Goal: Information Seeking & Learning: Compare options

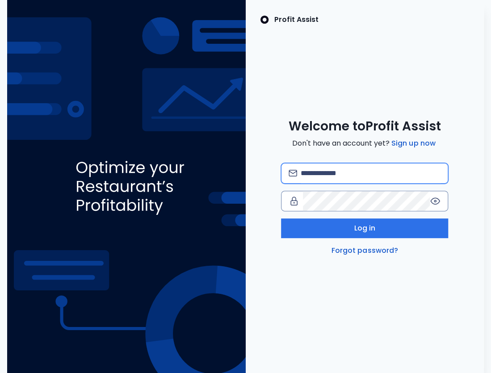
click at [345, 173] on input "email" at bounding box center [371, 174] width 140 height 20
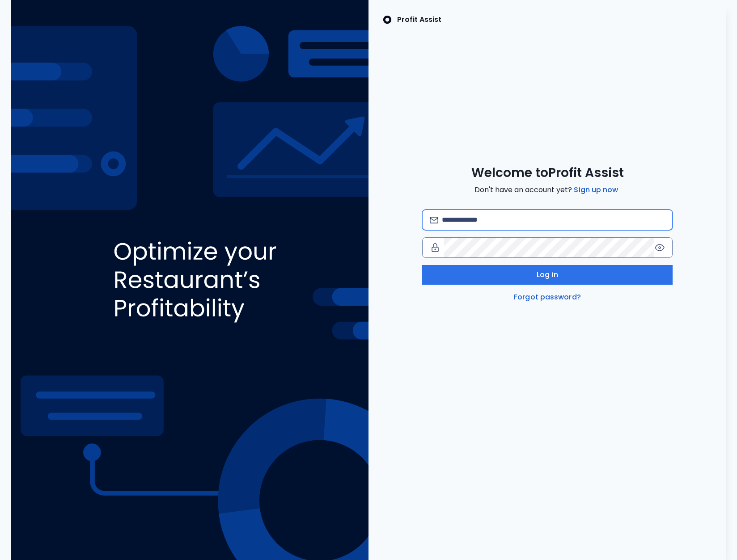
click at [491, 220] on input "email" at bounding box center [553, 220] width 223 height 20
type input "**********"
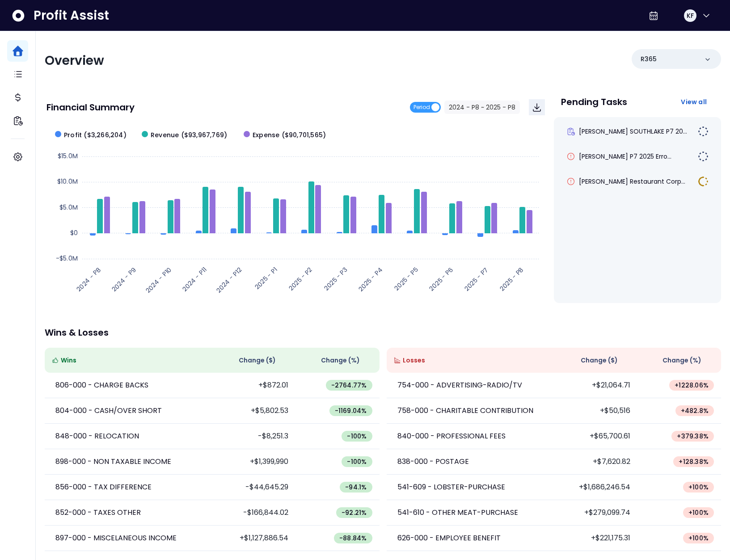
click at [227, 332] on p "Wins & Losses" at bounding box center [383, 332] width 677 height 9
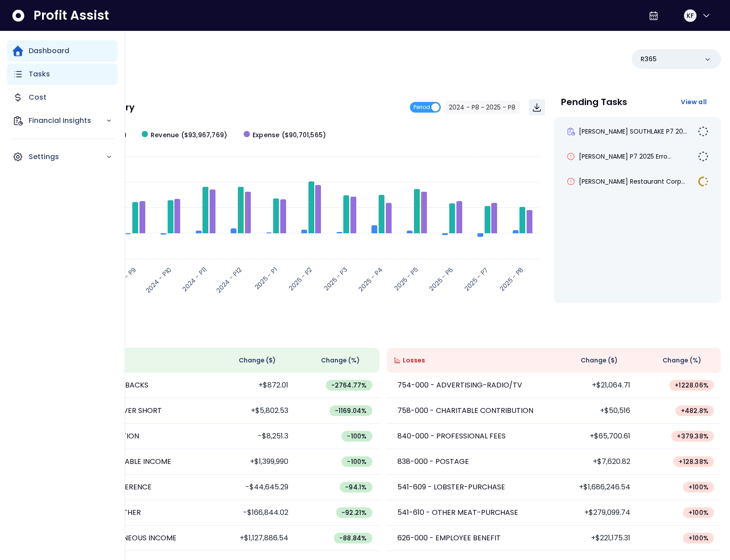
click at [21, 76] on icon "Main navigation" at bounding box center [18, 74] width 7 height 5
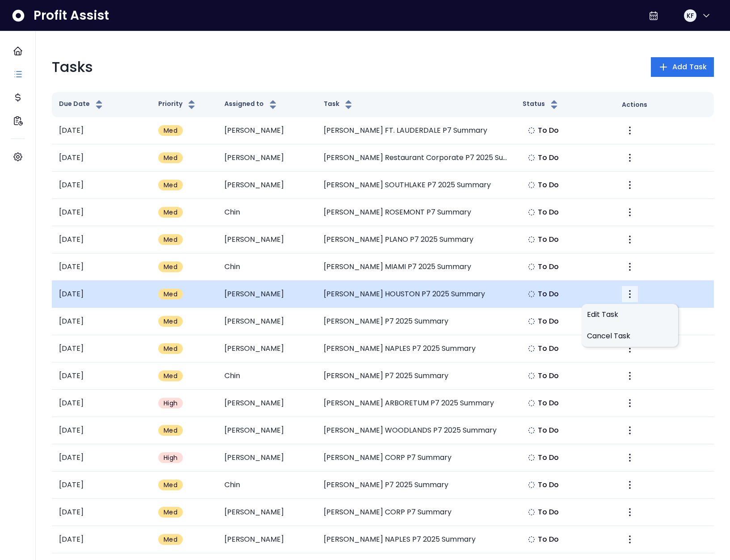
click at [491, 293] on icon "More" at bounding box center [630, 294] width 11 height 11
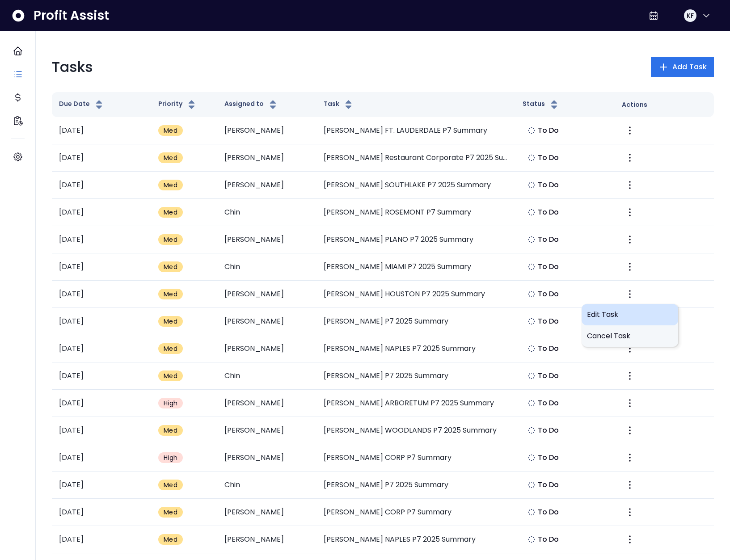
click at [491, 311] on span "Edit Task" at bounding box center [630, 314] width 86 height 11
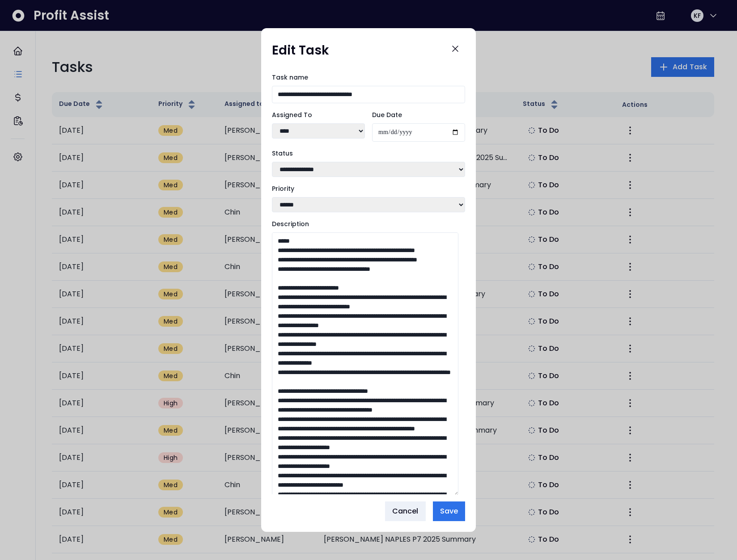
drag, startPoint x: 462, startPoint y: 374, endPoint x: 460, endPoint y: 593, distance: 219.1
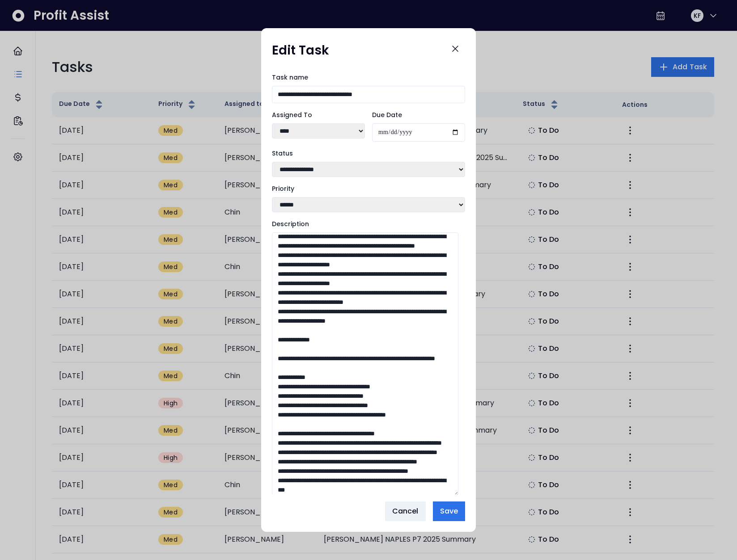
scroll to position [189, 0]
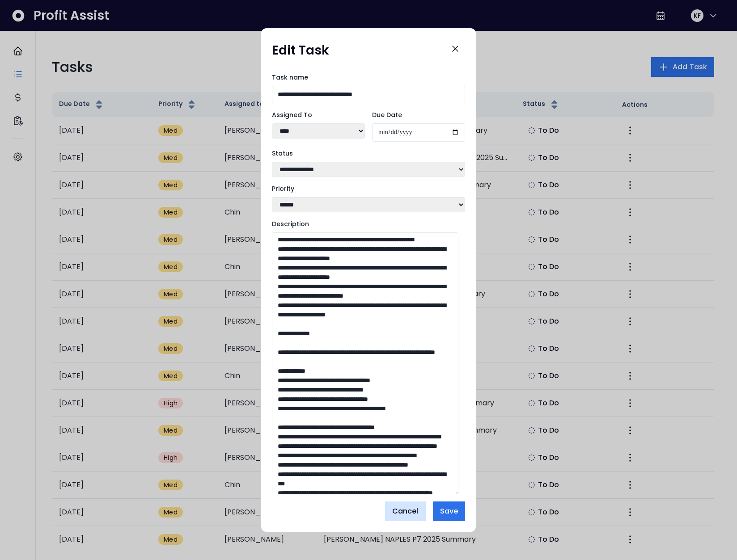
click at [411, 373] on button "Cancel" at bounding box center [405, 512] width 41 height 20
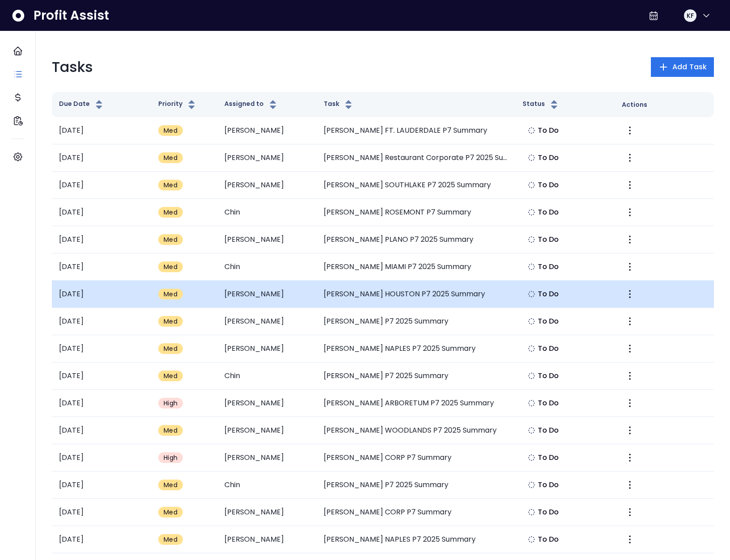
click at [442, 289] on td "[PERSON_NAME] HOUSTON P7 2025 Summary" at bounding box center [416, 294] width 199 height 27
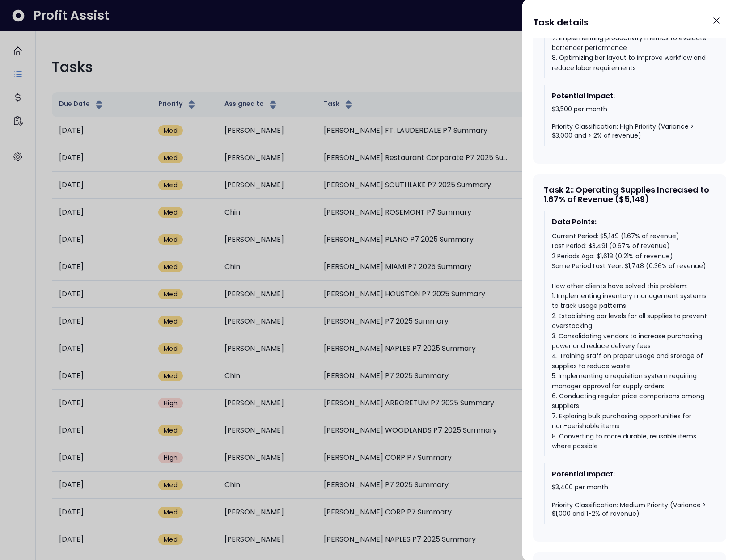
scroll to position [724, 0]
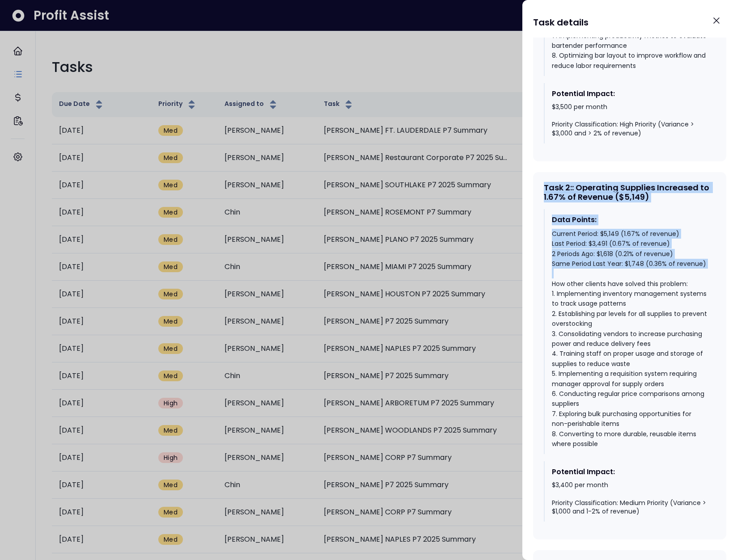
drag, startPoint x: 604, startPoint y: 300, endPoint x: 530, endPoint y: 205, distance: 120.4
click at [491, 205] on div "TRULUCK'S HOUSTON P7 2025 Summary Status Not yet Started Priority Medium Assign…" at bounding box center [629, 299] width 215 height 523
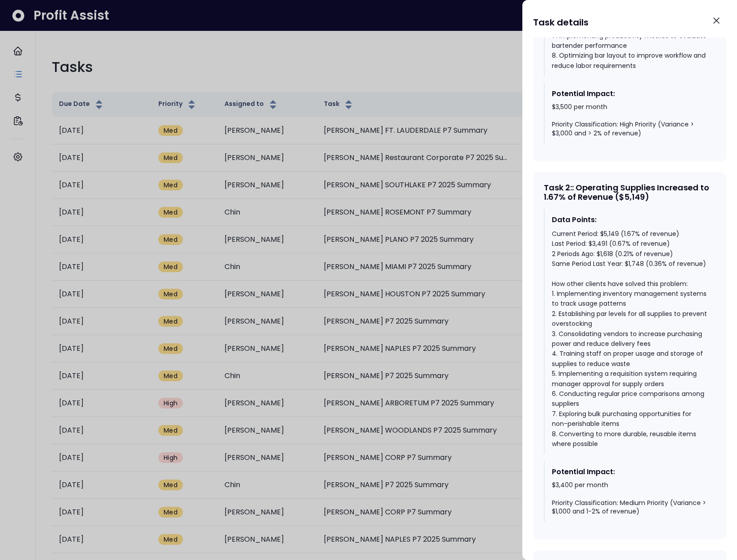
click at [491, 249] on div "Current Period: $5,149 (1.67% of revenue) Last Period: $3,491 (0.67% of revenue…" at bounding box center [630, 339] width 157 height 220
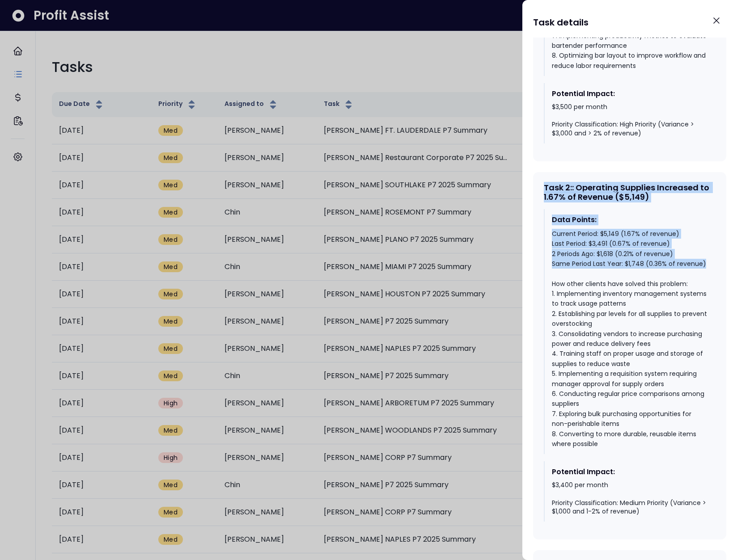
drag, startPoint x: 591, startPoint y: 287, endPoint x: 534, endPoint y: 202, distance: 102.6
click at [491, 202] on div "Task 2 : : Operating Supplies Increased to 1.67% of Revenue ($5,149) Data Point…" at bounding box center [629, 356] width 193 height 368
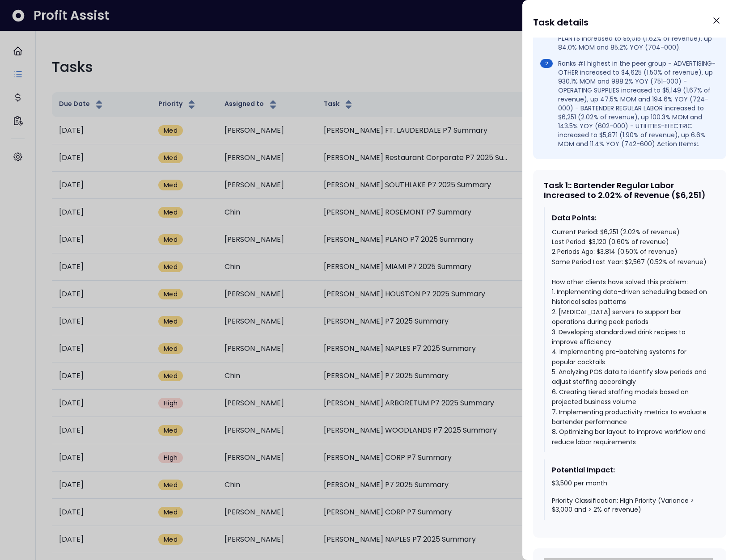
scroll to position [345, 0]
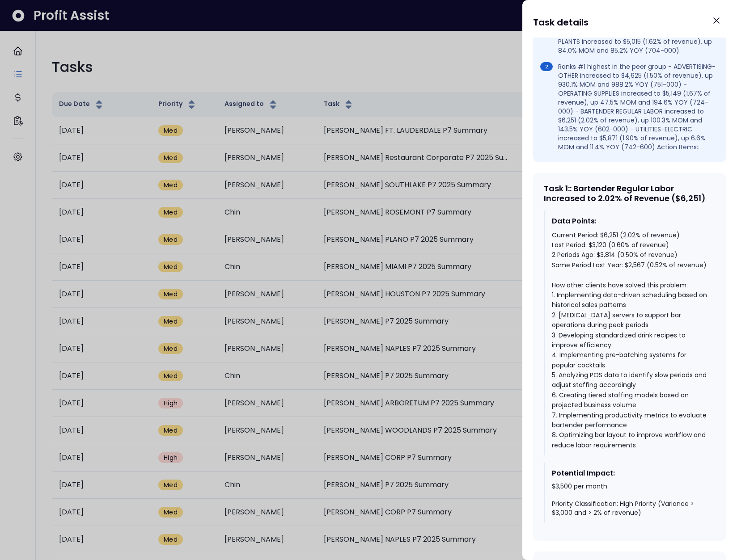
click at [431, 104] on div at bounding box center [368, 280] width 737 height 560
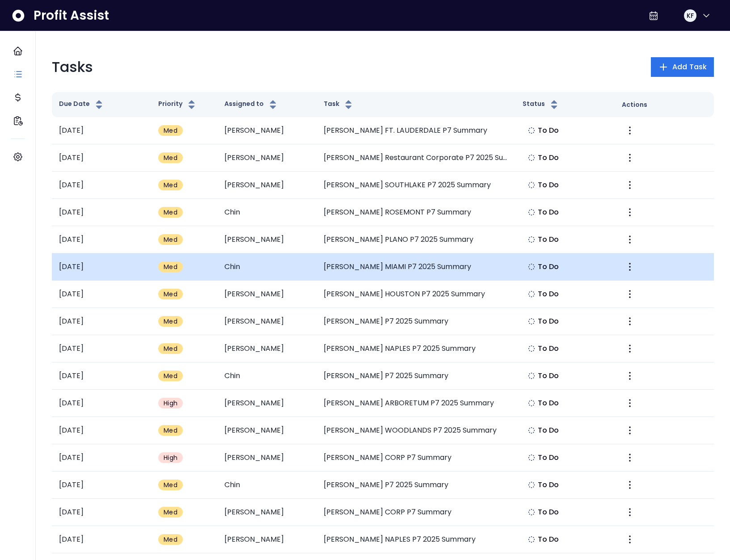
click at [397, 269] on td "[PERSON_NAME] MIAMI P7 2025 Summary" at bounding box center [416, 267] width 199 height 27
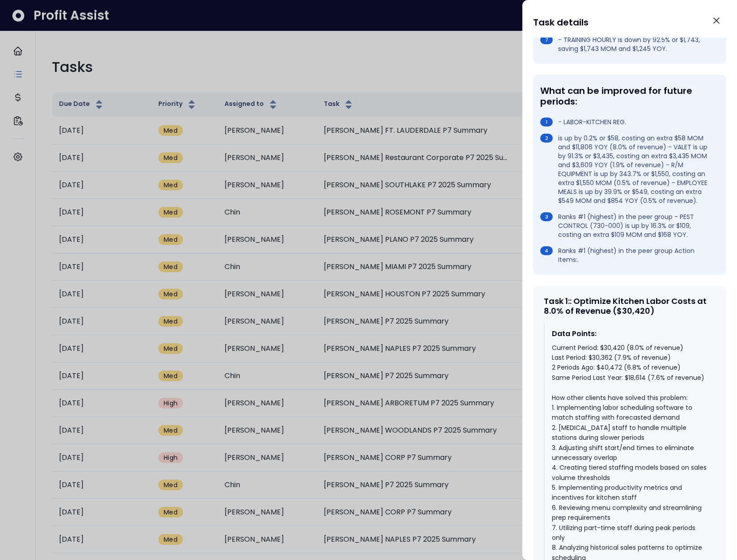
scroll to position [357, 0]
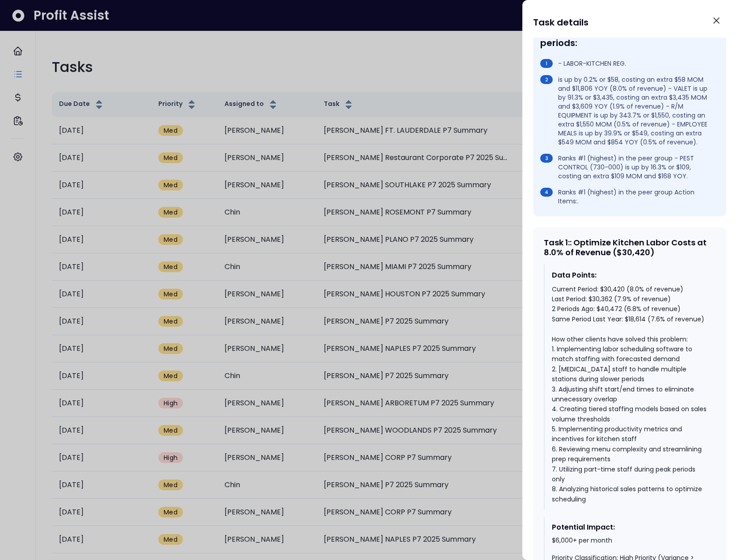
click at [486, 199] on div at bounding box center [368, 280] width 737 height 560
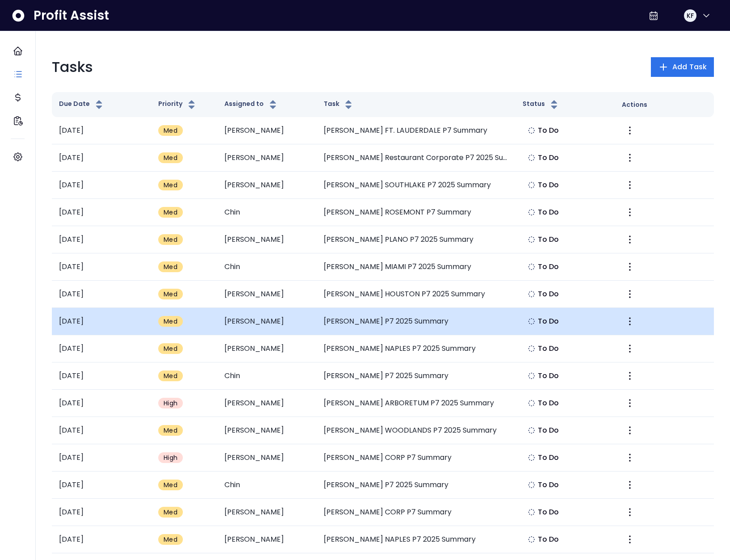
click at [364, 317] on td "[PERSON_NAME] P7 2025 Summary" at bounding box center [416, 321] width 199 height 27
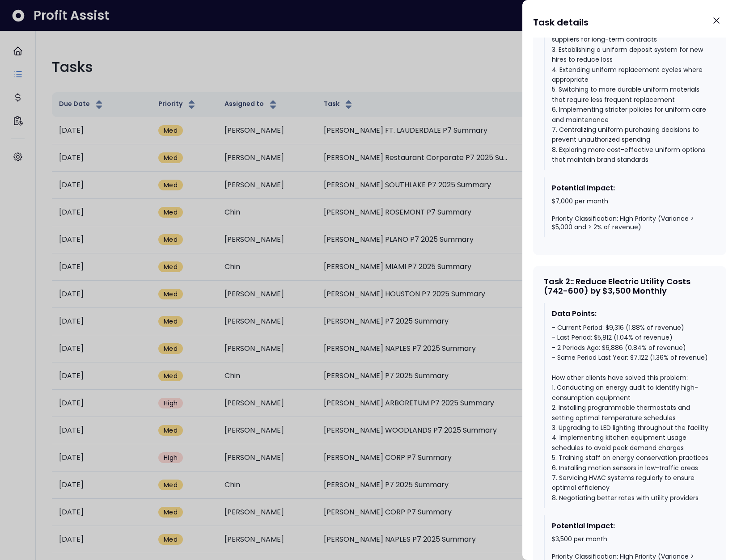
scroll to position [625, 0]
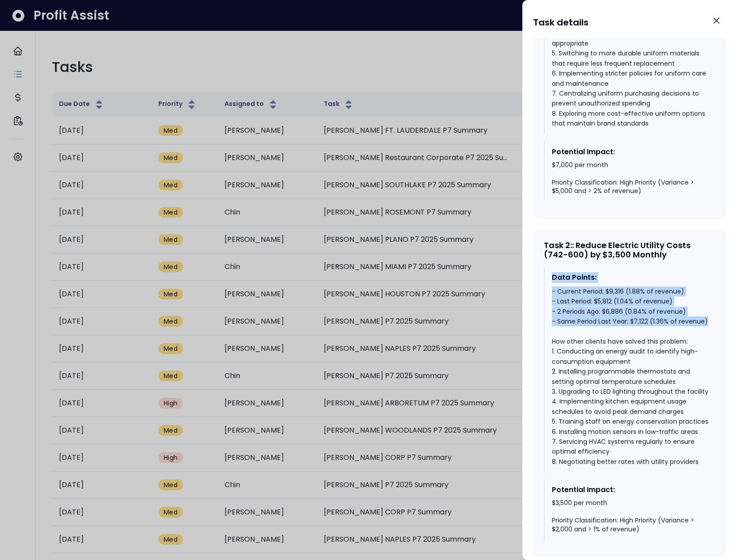
drag, startPoint x: 609, startPoint y: 342, endPoint x: 545, endPoint y: 286, distance: 84.6
click at [491, 286] on div "Data Points: - Current Period: $9,316 (1.88% of revenue) - Last Period: $5,812 …" at bounding box center [630, 369] width 172 height 205
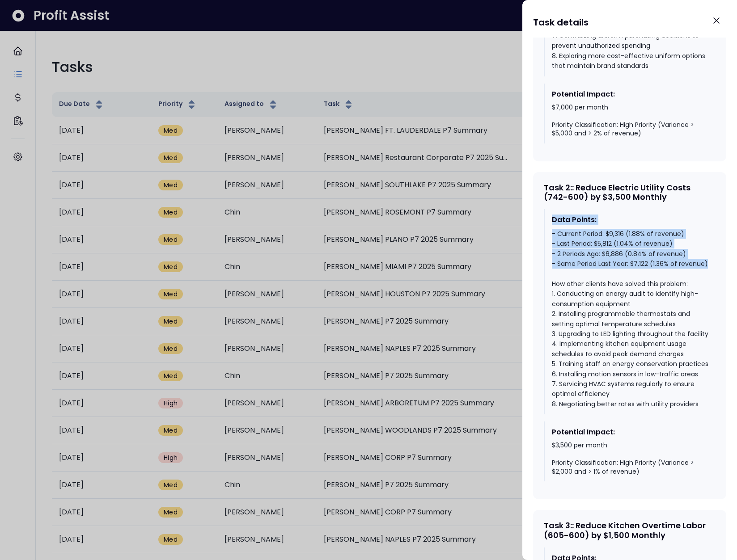
scroll to position [693, 0]
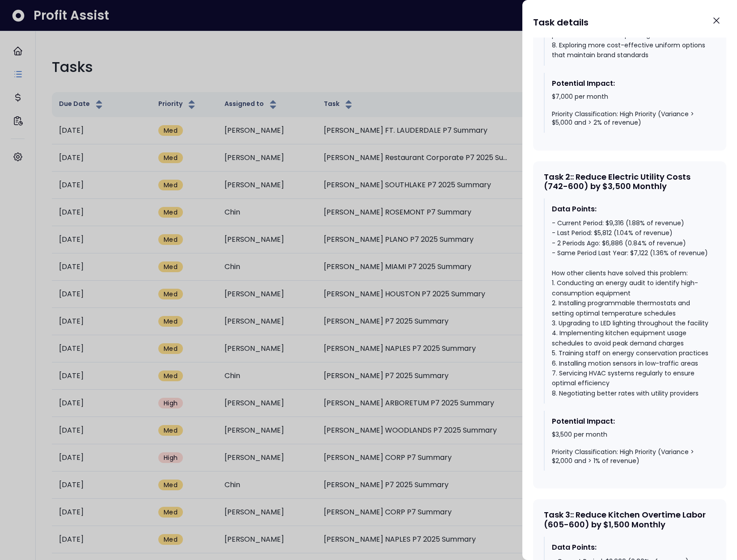
click at [491, 290] on div "- Current Period: $9,316 (1.88% of revenue) - Last Period: $5,812 (1.04% of rev…" at bounding box center [630, 308] width 157 height 180
drag, startPoint x: 598, startPoint y: 275, endPoint x: 556, endPoint y: 242, distance: 52.6
click at [491, 242] on div "- Current Period: $9,316 (1.88% of revenue) - Last Period: $5,812 (1.04% of rev…" at bounding box center [630, 308] width 157 height 180
click at [491, 238] on div "- Current Period: $9,316 (1.88% of revenue) - Last Period: $5,812 (1.04% of rev…" at bounding box center [630, 308] width 157 height 180
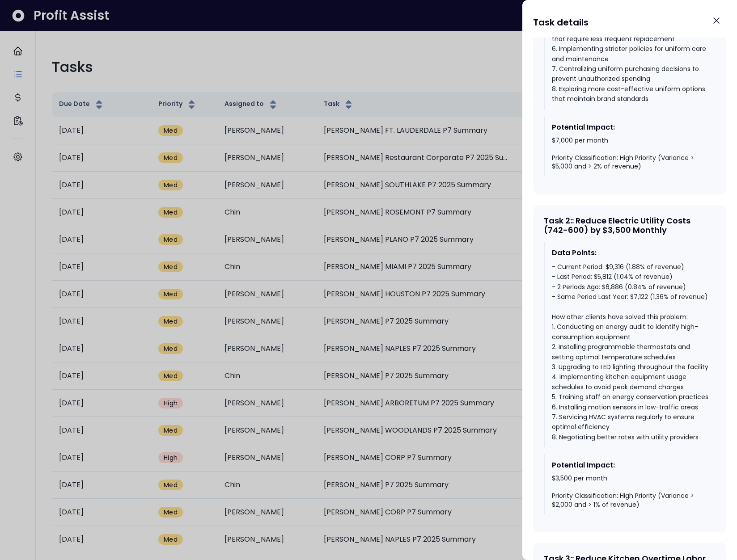
scroll to position [728, 0]
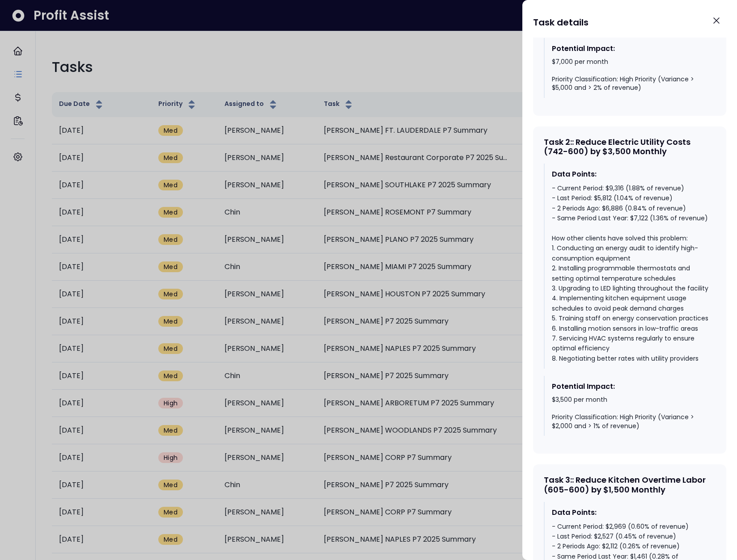
click at [491, 228] on div "- Current Period: $9,316 (1.88% of revenue) - Last Period: $5,812 (1.04% of rev…" at bounding box center [630, 273] width 157 height 180
click at [491, 193] on div "- Current Period: $9,316 (1.88% of revenue) - Last Period: $5,812 (1.04% of rev…" at bounding box center [630, 273] width 157 height 180
click at [491, 196] on div "- Current Period: $9,316 (1.88% of revenue) - Last Period: $5,812 (1.04% of rev…" at bounding box center [630, 273] width 157 height 180
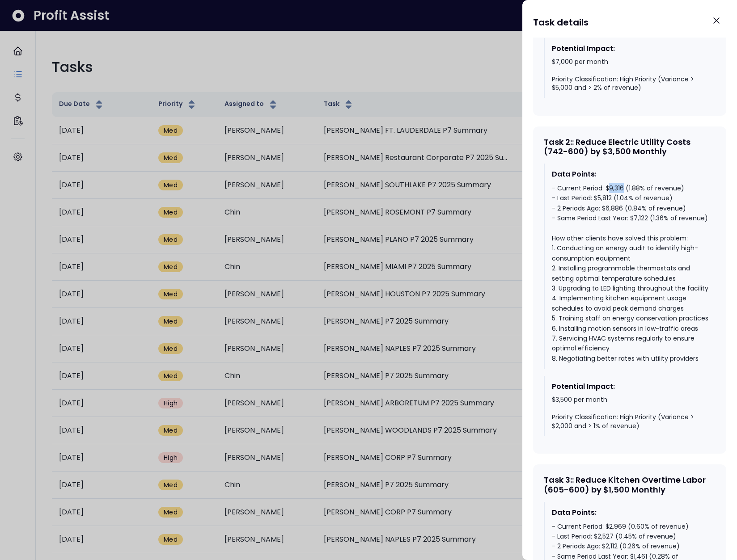
click at [491, 196] on div "- Current Period: $9,316 (1.88% of revenue) - Last Period: $5,812 (1.04% of rev…" at bounding box center [630, 273] width 157 height 180
click at [491, 195] on div "- Current Period: $9,316 (1.88% of revenue) - Last Period: $5,812 (1.04% of rev…" at bounding box center [630, 273] width 157 height 180
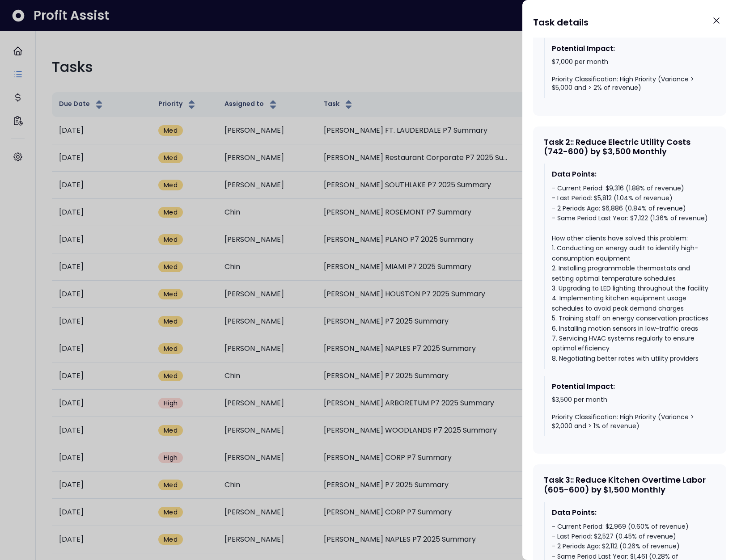
click at [491, 214] on div "- Current Period: $9,316 (1.88% of revenue) - Last Period: $5,812 (1.04% of rev…" at bounding box center [630, 273] width 157 height 180
click at [491, 207] on div "- Current Period: $9,316 (1.88% of revenue) - Last Period: $5,812 (1.04% of rev…" at bounding box center [630, 273] width 157 height 180
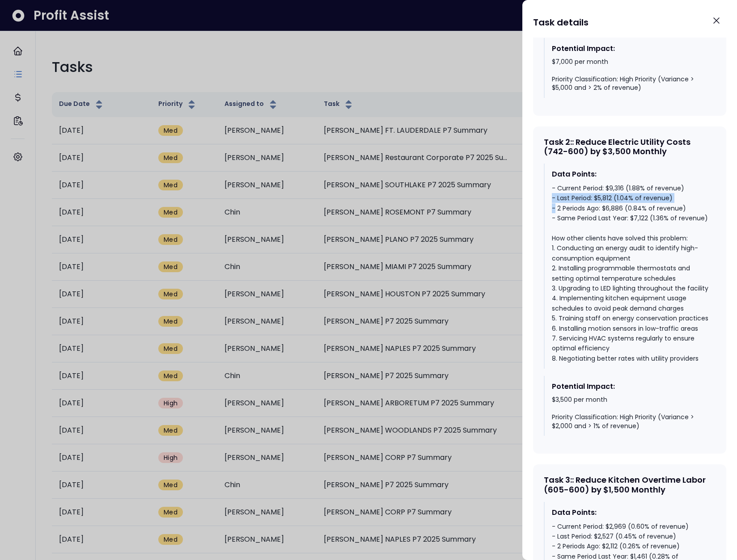
click at [491, 207] on div "- Current Period: $9,316 (1.88% of revenue) - Last Period: $5,812 (1.04% of rev…" at bounding box center [630, 273] width 157 height 180
click at [491, 209] on div "- Current Period: $9,316 (1.88% of revenue) - Last Period: $5,812 (1.04% of rev…" at bounding box center [630, 273] width 157 height 180
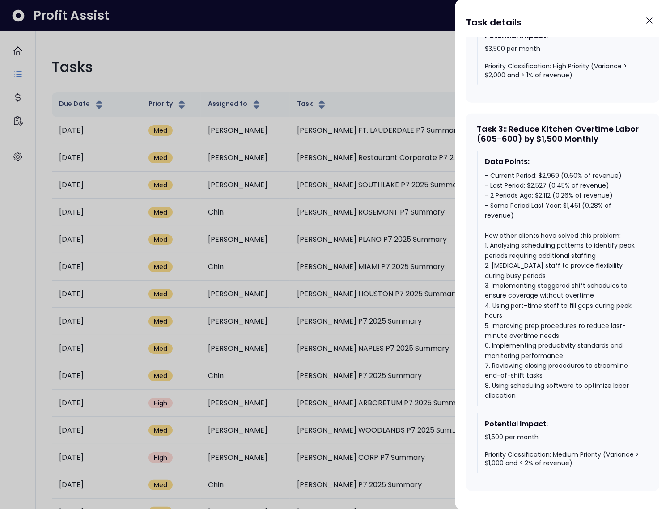
scroll to position [1119, 0]
click at [491, 23] on icon "Close" at bounding box center [649, 20] width 11 height 11
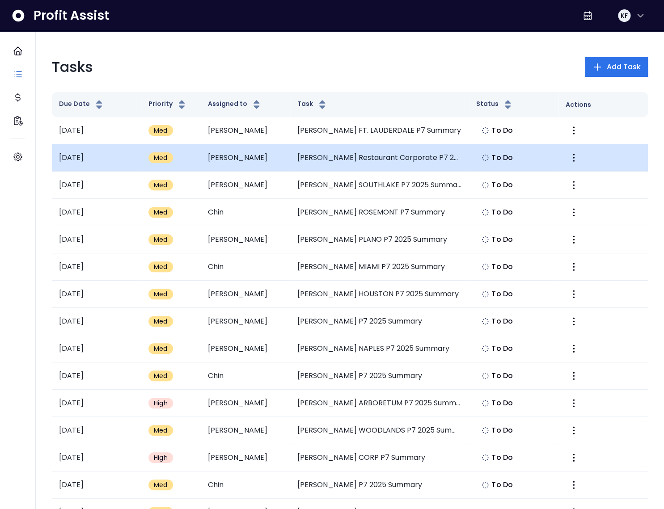
click at [375, 161] on td "[PERSON_NAME] Restaurant Corporate P7 2025 Summary" at bounding box center [379, 157] width 179 height 27
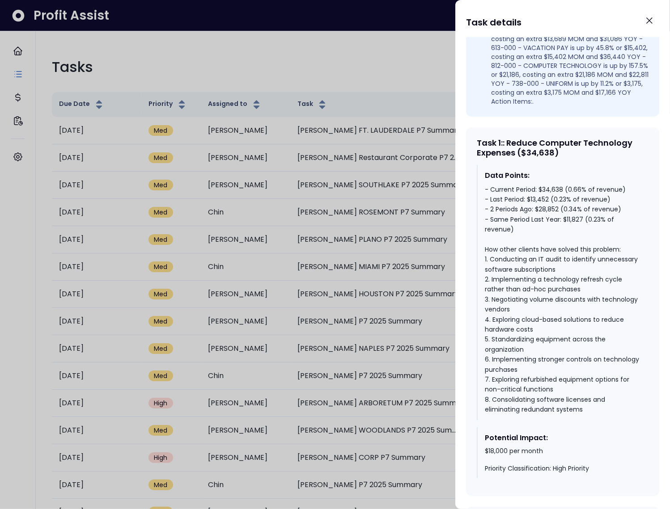
scroll to position [352, 0]
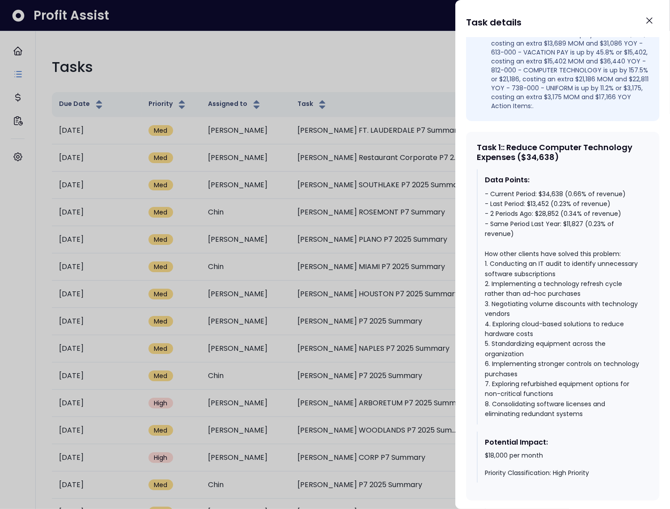
click at [427, 224] on div at bounding box center [335, 254] width 670 height 509
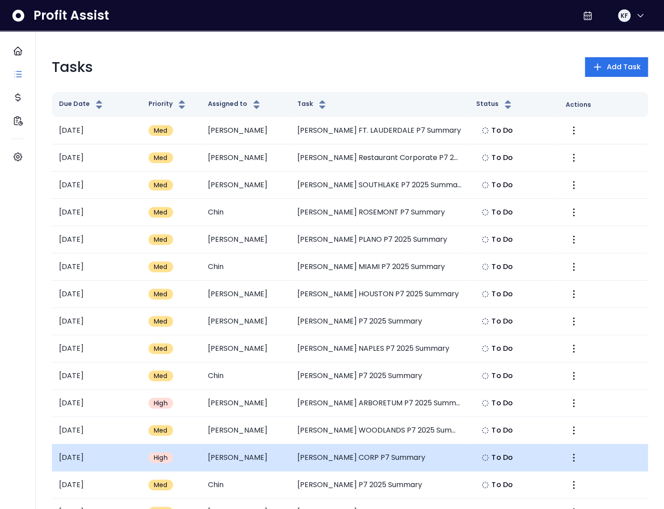
click at [348, 373] on td "[PERSON_NAME] CORP P7 Summary" at bounding box center [379, 457] width 179 height 27
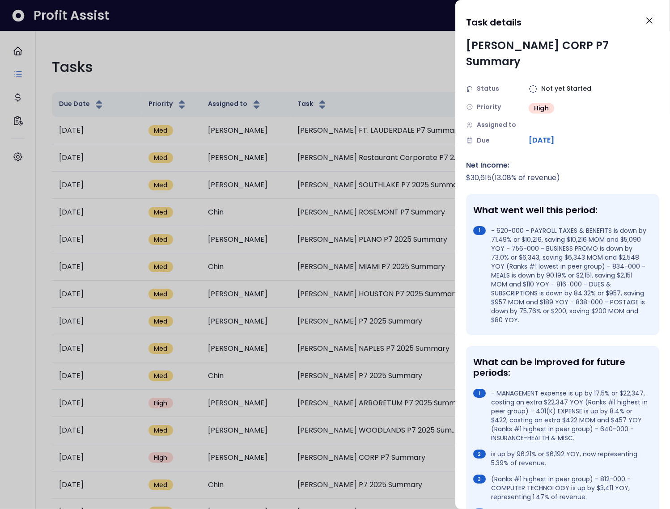
click at [374, 299] on div at bounding box center [335, 254] width 670 height 509
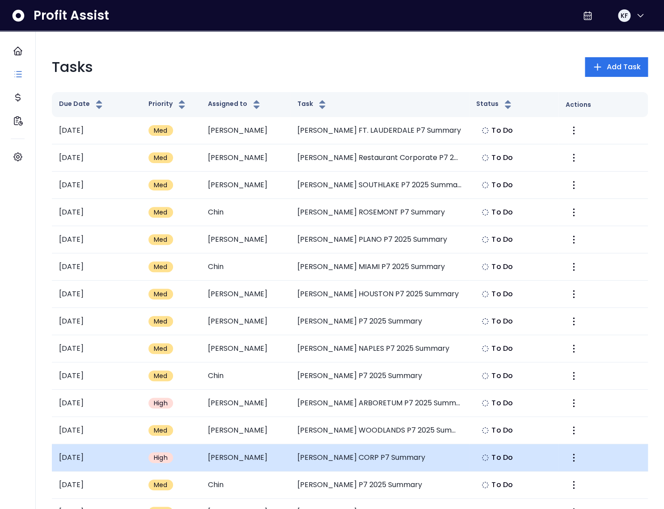
click at [358, 373] on td "[PERSON_NAME] CORP P7 Summary" at bounding box center [379, 457] width 179 height 27
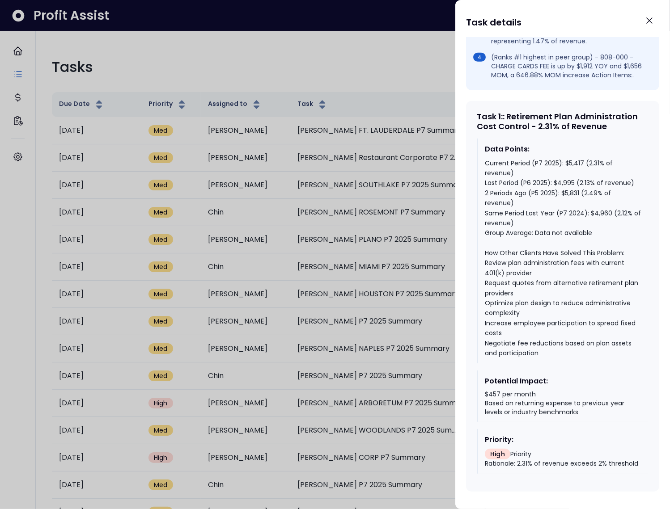
scroll to position [457, 0]
click at [399, 248] on div at bounding box center [335, 254] width 670 height 509
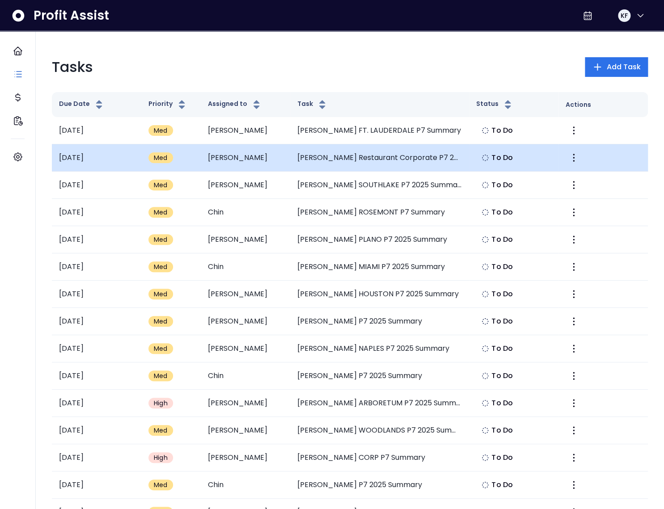
click at [312, 159] on td "[PERSON_NAME] Restaurant Corporate P7 2025 Summary" at bounding box center [379, 157] width 179 height 27
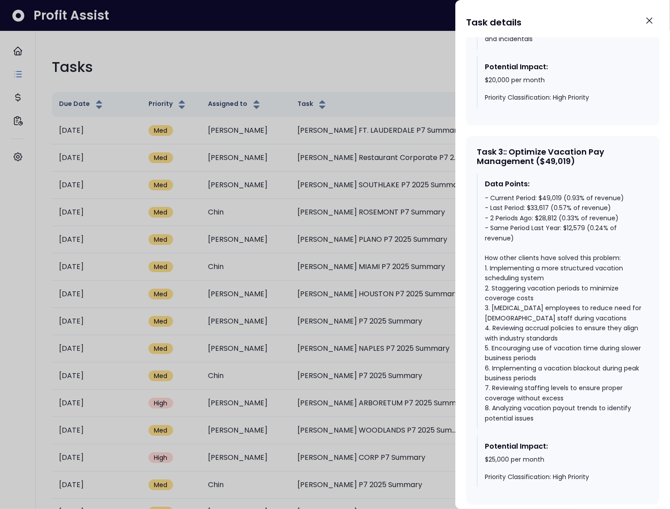
scroll to position [1110, 0]
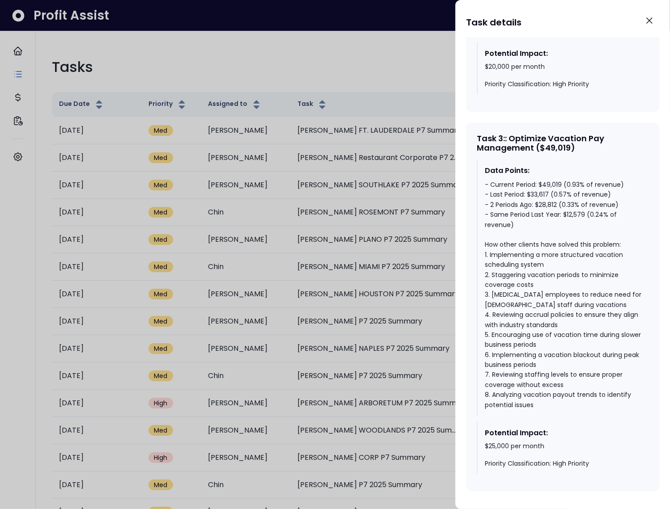
click at [491, 136] on div "Task 3 : : Optimize Vacation Pay Management ($49,019)" at bounding box center [563, 143] width 172 height 19
drag, startPoint x: 617, startPoint y: 186, endPoint x: 486, endPoint y: 186, distance: 130.6
click at [486, 186] on div "- Current Period: $49,019 (0.93% of revenue) - Last Period: $33,617 (0.57% of r…" at bounding box center [563, 295] width 157 height 230
click at [491, 185] on div "- Current Period: $49,019 (0.93% of revenue) - Last Period: $33,617 (0.57% of r…" at bounding box center [563, 295] width 157 height 230
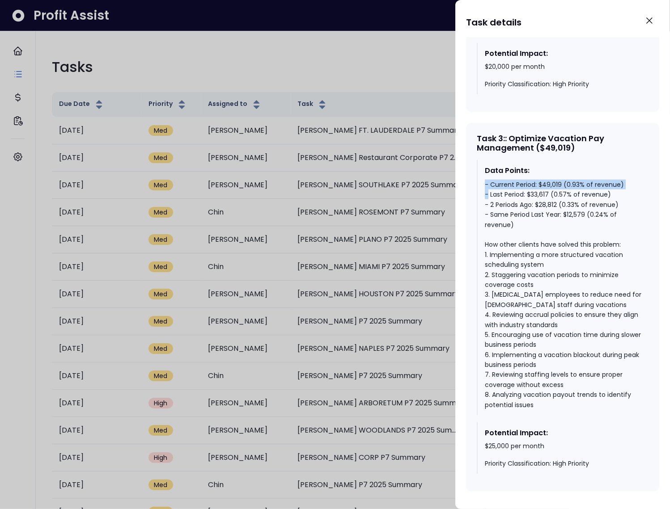
click at [491, 185] on div "- Current Period: $49,019 (0.93% of revenue) - Last Period: $33,617 (0.57% of r…" at bounding box center [563, 295] width 157 height 230
click at [491, 184] on div "- Current Period: $49,019 (0.93% of revenue) - Last Period: $33,617 (0.57% of r…" at bounding box center [563, 295] width 157 height 230
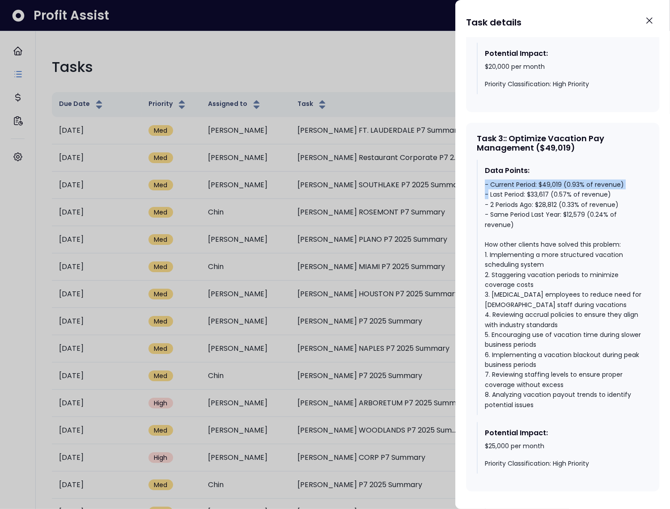
click at [491, 185] on div "- Current Period: $49,019 (0.93% of revenue) - Last Period: $33,617 (0.57% of r…" at bounding box center [563, 295] width 157 height 230
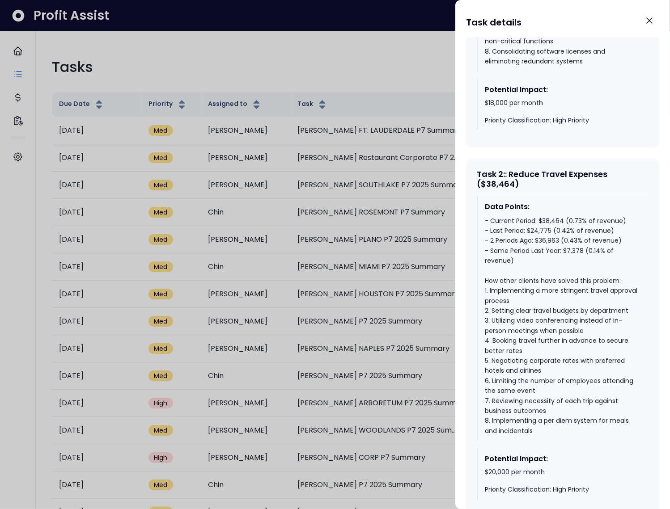
scroll to position [303, 0]
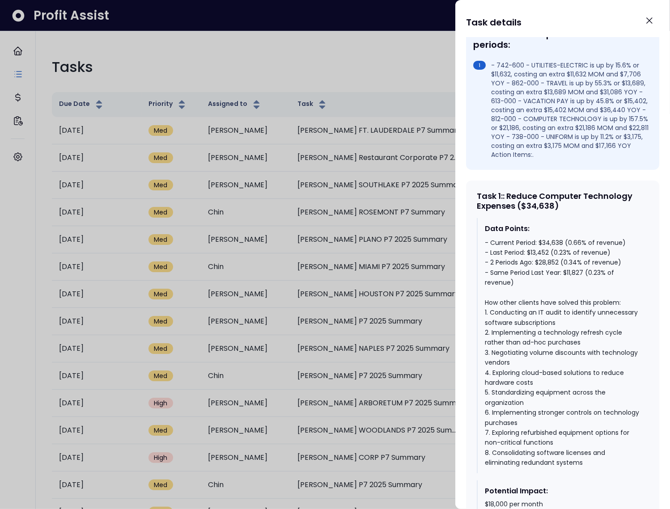
click at [491, 216] on div "Task 1 : : Reduce Computer Technology Expenses ($34,638) Data Points: - Current…" at bounding box center [562, 365] width 193 height 369
drag, startPoint x: 538, startPoint y: 243, endPoint x: 623, endPoint y: 242, distance: 85.0
click at [491, 242] on div "- Current Period: $34,638 (0.66% of revenue) - Last Period: $13,452 (0.23% of r…" at bounding box center [563, 353] width 157 height 230
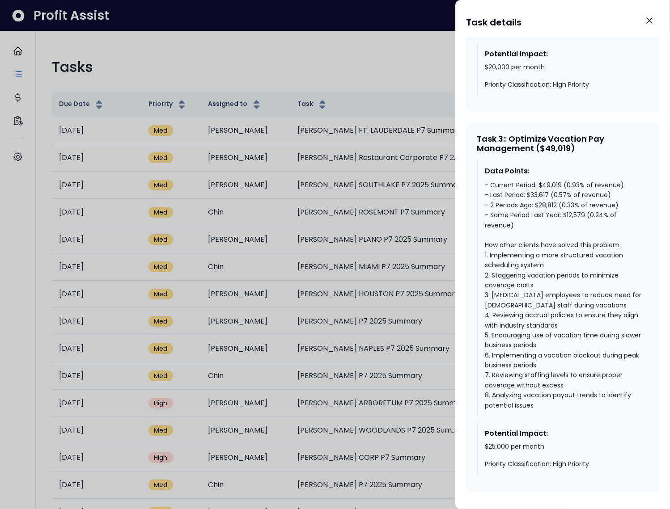
scroll to position [1110, 0]
click at [415, 245] on div at bounding box center [335, 254] width 670 height 509
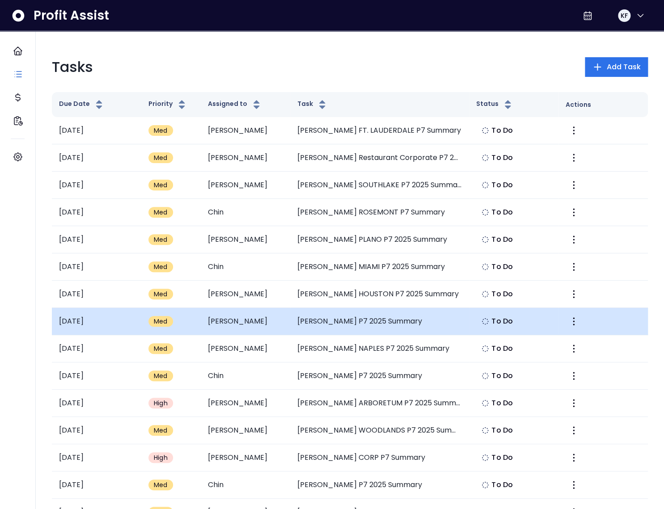
click at [373, 323] on td "[PERSON_NAME] P7 2025 Summary" at bounding box center [379, 321] width 179 height 27
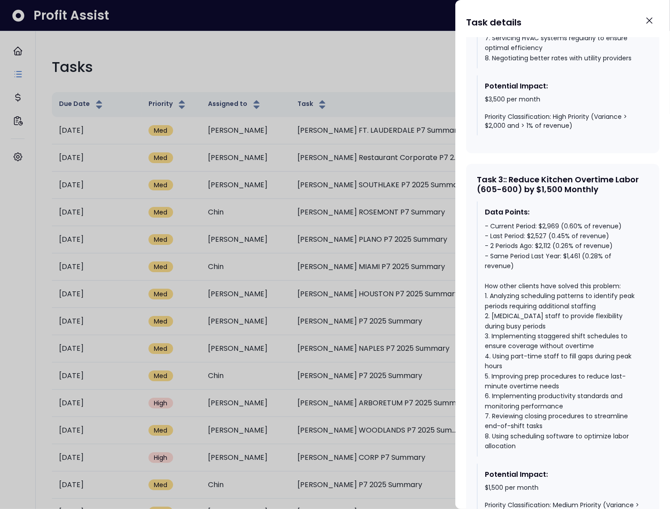
scroll to position [1119, 0]
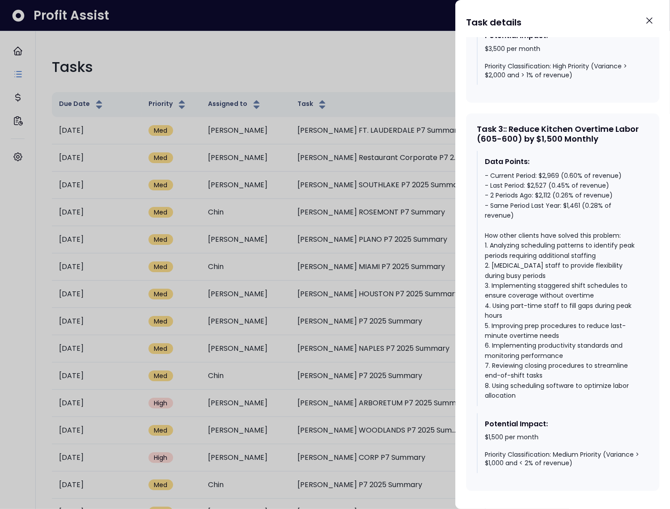
click at [491, 186] on div "- Current Period: $2,969 (0.60% of revenue) - Last Period: $2,527 (0.45% of rev…" at bounding box center [563, 286] width 157 height 230
click at [491, 174] on div "- Current Period: $2,969 (0.60% of revenue) - Last Period: $2,527 (0.45% of rev…" at bounding box center [563, 286] width 157 height 230
click at [491, 175] on div "- Current Period: $2,969 (0.60% of revenue) - Last Period: $2,527 (0.45% of rev…" at bounding box center [563, 286] width 157 height 230
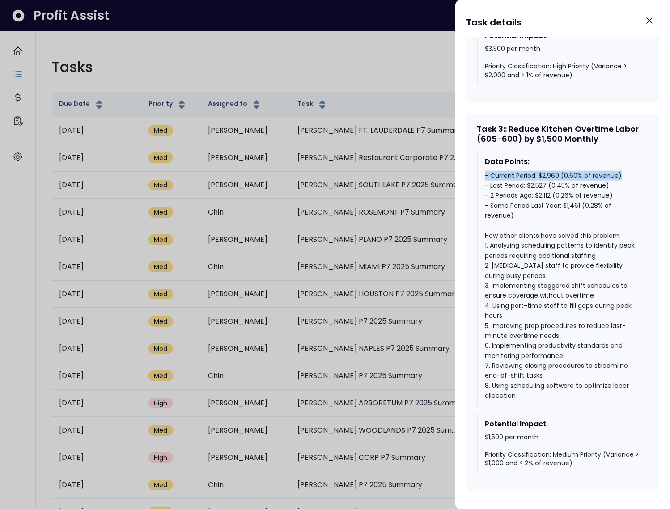
drag, startPoint x: 596, startPoint y: 178, endPoint x: 475, endPoint y: 178, distance: 120.3
click at [475, 178] on div "Task 3 : : Reduce Kitchen Overtime Labor (605-600) by $1,500 Monthly Data Point…" at bounding box center [562, 303] width 193 height 378
click at [491, 227] on div "- Current Period: $2,969 (0.60% of revenue) - Last Period: $2,527 (0.45% of rev…" at bounding box center [563, 286] width 157 height 230
click at [491, 175] on div "- Current Period: $2,969 (0.60% of revenue) - Last Period: $2,527 (0.45% of rev…" at bounding box center [563, 286] width 157 height 230
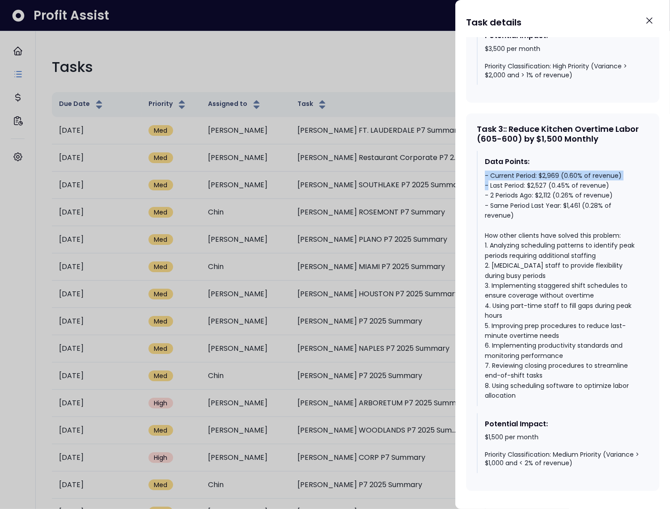
click at [491, 175] on div "- Current Period: $2,969 (0.60% of revenue) - Last Period: $2,527 (0.45% of rev…" at bounding box center [563, 286] width 157 height 230
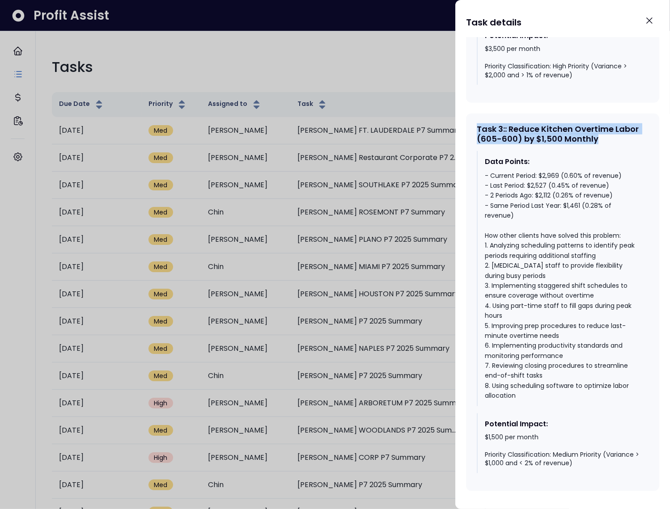
drag, startPoint x: 477, startPoint y: 127, endPoint x: 611, endPoint y: 138, distance: 135.0
click at [491, 138] on div "Task 3 : : Reduce Kitchen Overtime Labor (605-600) by $1,500 Monthly" at bounding box center [563, 133] width 172 height 19
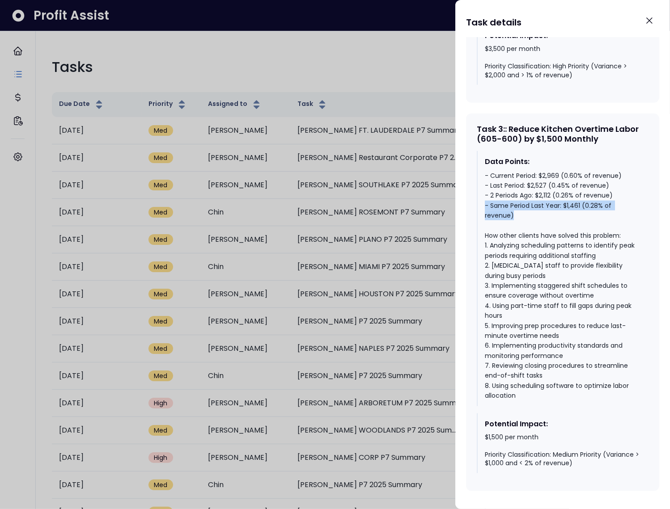
drag, startPoint x: 546, startPoint y: 214, endPoint x: 482, endPoint y: 207, distance: 64.3
click at [482, 207] on div "Data Points: - Current Period: $2,969 (0.60% of revenue) - Last Period: $2,527 …" at bounding box center [563, 278] width 172 height 255
click at [491, 202] on div "- Current Period: $2,969 (0.60% of revenue) - Last Period: $2,527 (0.45% of rev…" at bounding box center [563, 286] width 157 height 230
drag, startPoint x: 616, startPoint y: 195, endPoint x: 486, endPoint y: 194, distance: 130.1
click at [486, 194] on div "- Current Period: $2,969 (0.60% of revenue) - Last Period: $2,527 (0.45% of rev…" at bounding box center [563, 286] width 157 height 230
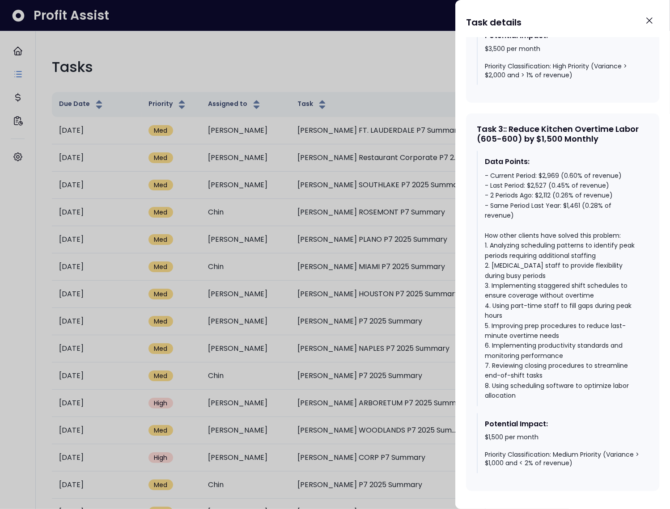
click at [491, 195] on div "- Current Period: $2,969 (0.60% of revenue) - Last Period: $2,527 (0.45% of rev…" at bounding box center [563, 286] width 157 height 230
drag, startPoint x: 612, startPoint y: 184, endPoint x: 487, endPoint y: 186, distance: 125.2
click at [487, 186] on div "- Current Period: $2,969 (0.60% of revenue) - Last Period: $2,527 (0.45% of rev…" at bounding box center [563, 286] width 157 height 230
click at [491, 174] on div "- Current Period: $2,969 (0.60% of revenue) - Last Period: $2,527 (0.45% of rev…" at bounding box center [563, 286] width 157 height 230
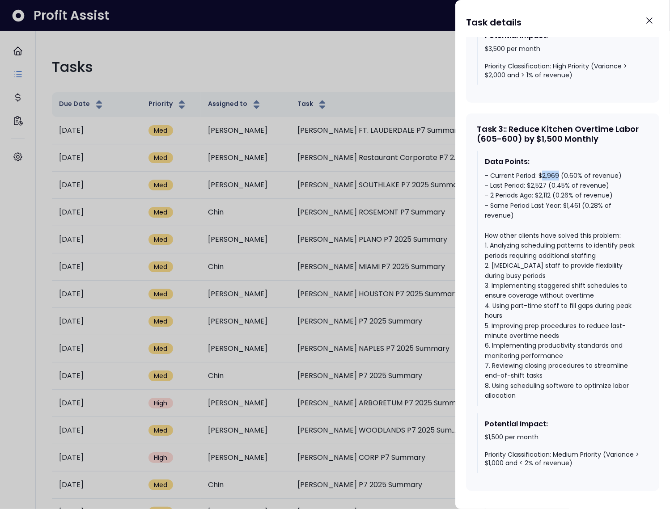
click at [491, 174] on div "- Current Period: $2,969 (0.60% of revenue) - Last Period: $2,527 (0.45% of rev…" at bounding box center [563, 286] width 157 height 230
click at [491, 175] on div "- Current Period: $2,969 (0.60% of revenue) - Last Period: $2,527 (0.45% of rev…" at bounding box center [563, 286] width 157 height 230
click at [491, 194] on div "- Current Period: $2,969 (0.60% of revenue) - Last Period: $2,527 (0.45% of rev…" at bounding box center [563, 286] width 157 height 230
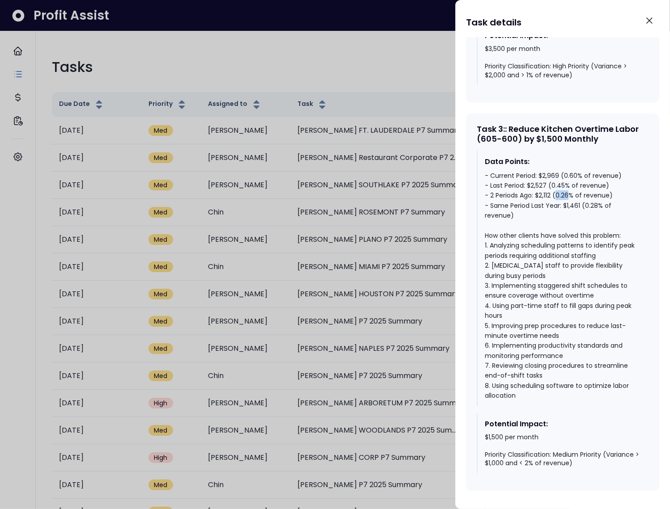
click at [491, 194] on div "- Current Period: $2,969 (0.60% of revenue) - Last Period: $2,527 (0.45% of rev…" at bounding box center [563, 286] width 157 height 230
click at [491, 187] on div "- Current Period: $2,969 (0.60% of revenue) - Last Period: $2,527 (0.45% of rev…" at bounding box center [563, 286] width 157 height 230
click at [491, 176] on div "- Current Period: $2,969 (0.60% of revenue) - Last Period: $2,527 (0.45% of rev…" at bounding box center [563, 286] width 157 height 230
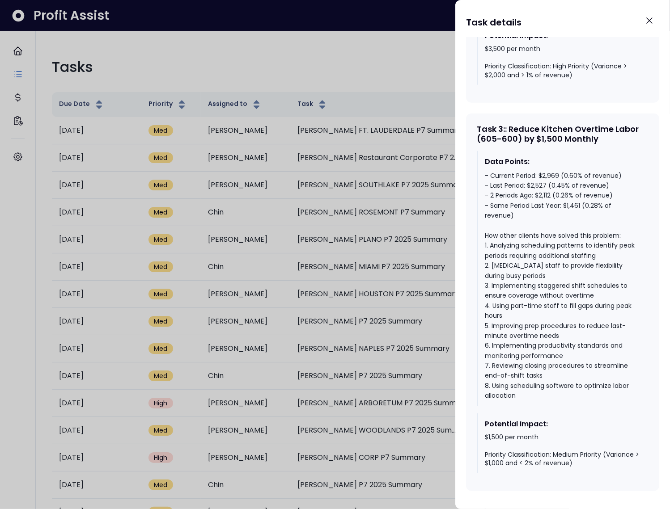
click at [491, 175] on div "- Current Period: $2,969 (0.60% of revenue) - Last Period: $2,527 (0.45% of rev…" at bounding box center [563, 286] width 157 height 230
click at [491, 195] on div "- Current Period: $2,969 (0.60% of revenue) - Last Period: $2,527 (0.45% of rev…" at bounding box center [563, 286] width 157 height 230
click at [372, 63] on div at bounding box center [335, 254] width 670 height 509
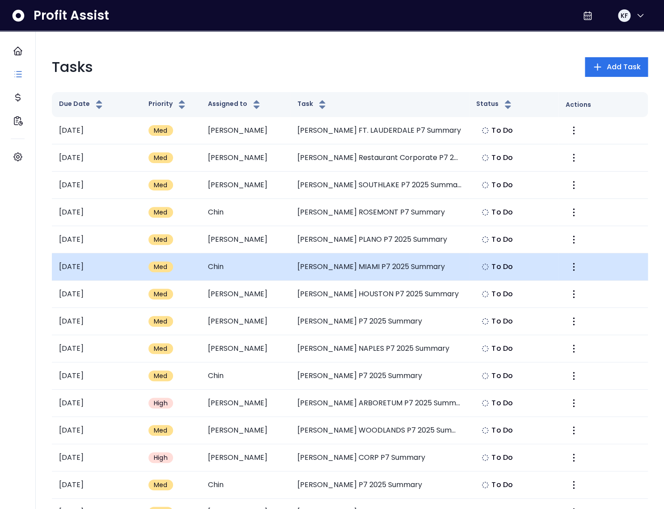
click at [390, 258] on td "[PERSON_NAME] MIAMI P7 2025 Summary" at bounding box center [379, 267] width 179 height 27
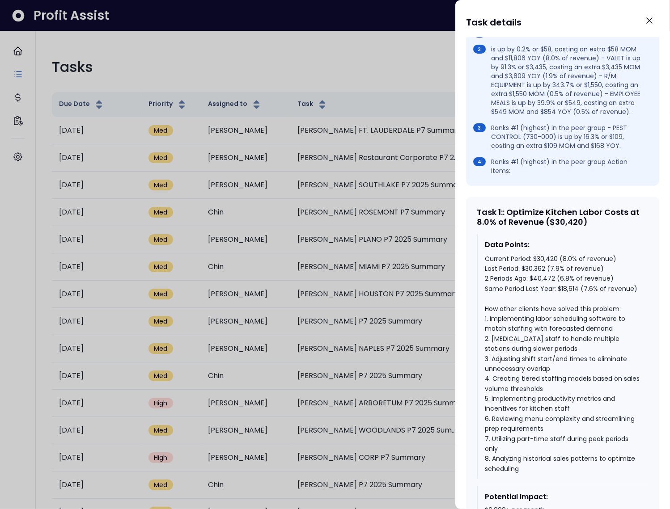
scroll to position [388, 0]
drag, startPoint x: 559, startPoint y: 276, endPoint x: 614, endPoint y: 279, distance: 54.6
click at [491, 279] on div "Current Period: $30,420 (8.0% of revenue) Last Period: $30,362 (7.9% of revenue…" at bounding box center [563, 364] width 157 height 220
click at [491, 293] on div "Current Period: $30,420 (8.0% of revenue) Last Period: $30,362 (7.9% of revenue…" at bounding box center [563, 364] width 157 height 220
click at [491, 275] on div "Current Period: $30,420 (8.0% of revenue) Last Period: $30,362 (7.9% of revenue…" at bounding box center [563, 364] width 157 height 220
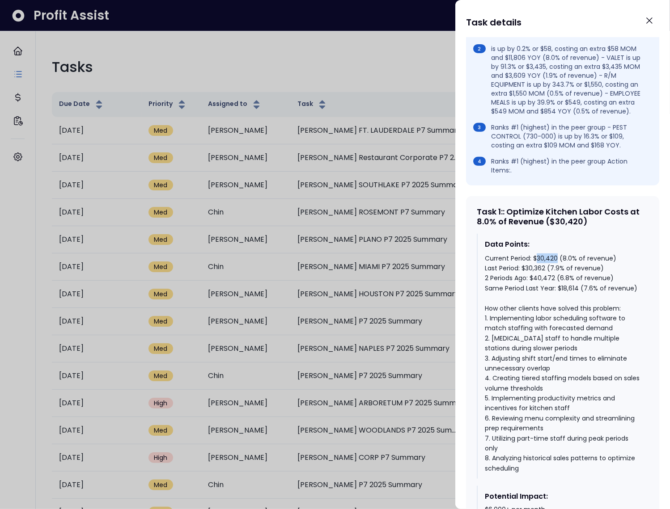
click at [491, 275] on div "Current Period: $30,420 (8.0% of revenue) Last Period: $30,362 (7.9% of revenue…" at bounding box center [563, 364] width 157 height 220
click at [491, 276] on div "Current Period: $30,420 (8.0% of revenue) Last Period: $30,362 (7.9% of revenue…" at bounding box center [563, 364] width 157 height 220
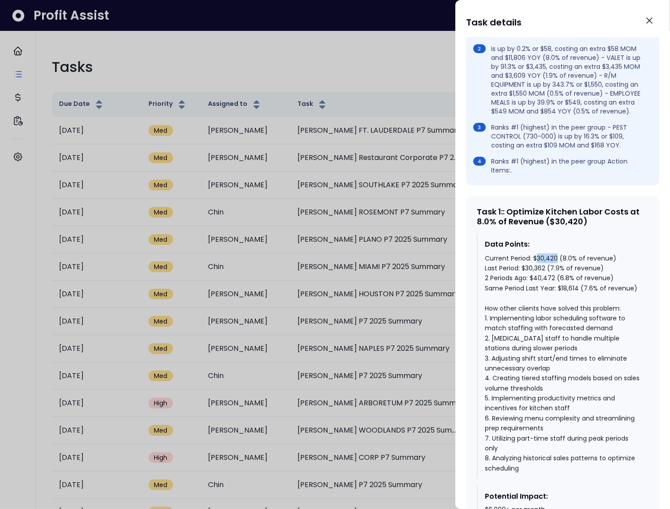
click at [491, 276] on div "Current Period: $30,420 (8.0% of revenue) Last Period: $30,362 (7.9% of revenue…" at bounding box center [563, 364] width 157 height 220
click at [491, 285] on div "Current Period: $30,420 (8.0% of revenue) Last Period: $30,362 (7.9% of revenue…" at bounding box center [563, 364] width 157 height 220
drag, startPoint x: 561, startPoint y: 276, endPoint x: 609, endPoint y: 275, distance: 48.7
click at [491, 275] on div "Current Period: $30,420 (8.0% of revenue) Last Period: $30,362 (7.9% of revenue…" at bounding box center [563, 364] width 157 height 220
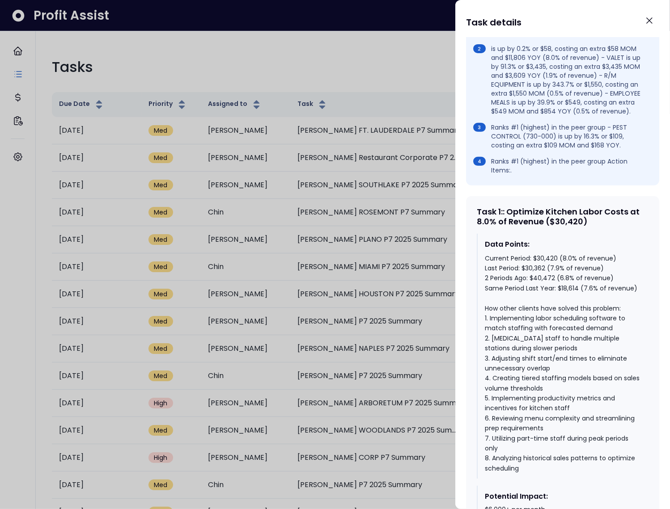
click at [491, 296] on div "Current Period: $30,420 (8.0% of revenue) Last Period: $30,362 (7.9% of revenue…" at bounding box center [563, 364] width 157 height 220
click at [491, 295] on div "Current Period: $30,420 (8.0% of revenue) Last Period: $30,362 (7.9% of revenue…" at bounding box center [563, 364] width 157 height 220
drag, startPoint x: 616, startPoint y: 296, endPoint x: 474, endPoint y: 292, distance: 142.7
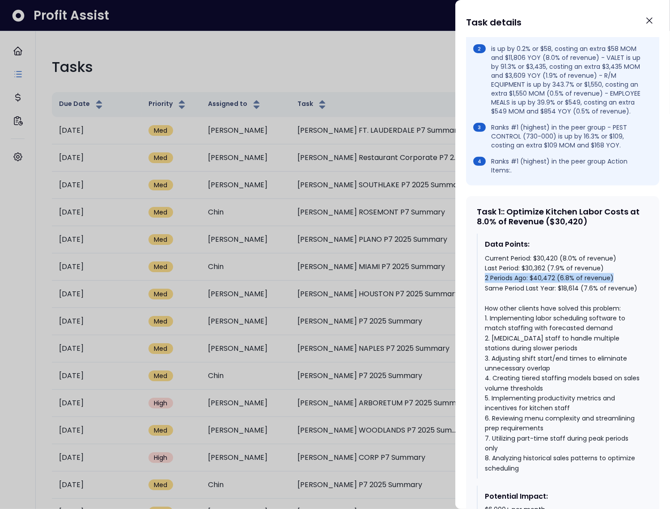
click at [474, 292] on div "Task 1 : : Optimize Kitchen Labor Costs at 8.0% of Revenue ($30,420) Data Point…" at bounding box center [562, 380] width 193 height 368
drag, startPoint x: 577, startPoint y: 286, endPoint x: 476, endPoint y: 277, distance: 101.0
click at [477, 277] on div "Data Points: Current Period: $30,420 (8.0% of revenue) Last Period: $30,362 (7.…" at bounding box center [563, 356] width 172 height 245
click at [491, 280] on div "Current Period: $30,420 (8.0% of revenue) Last Period: $30,362 (7.9% of revenue…" at bounding box center [563, 364] width 157 height 220
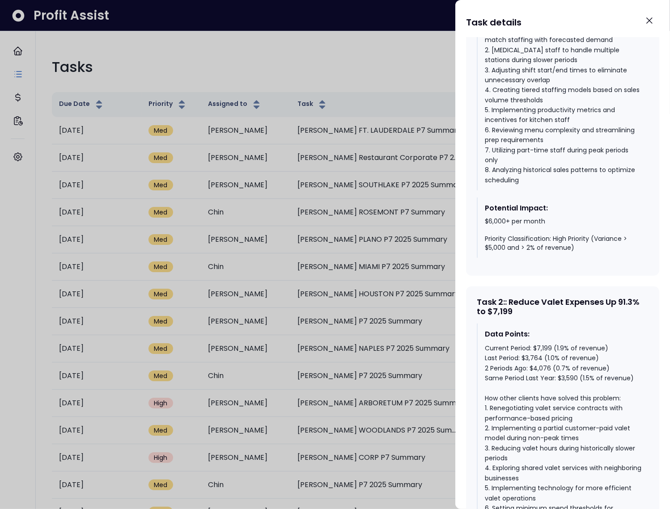
scroll to position [794, 0]
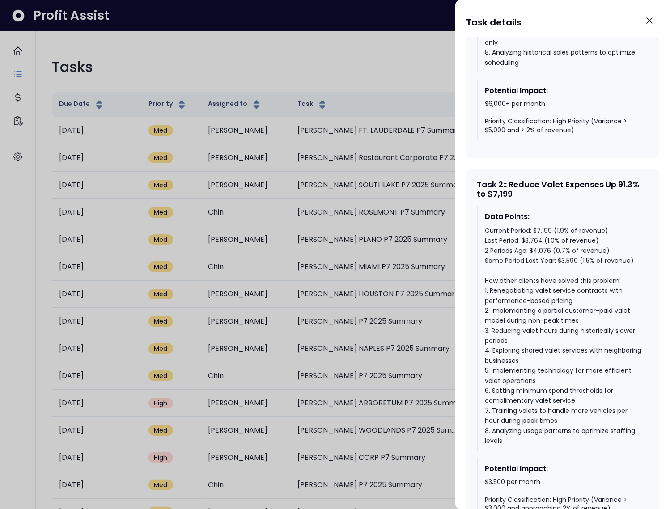
click at [491, 250] on div "Current Period: $7,199 (1.9% of revenue) Last Period: $3,764 (1.0% of revenue) …" at bounding box center [563, 336] width 157 height 220
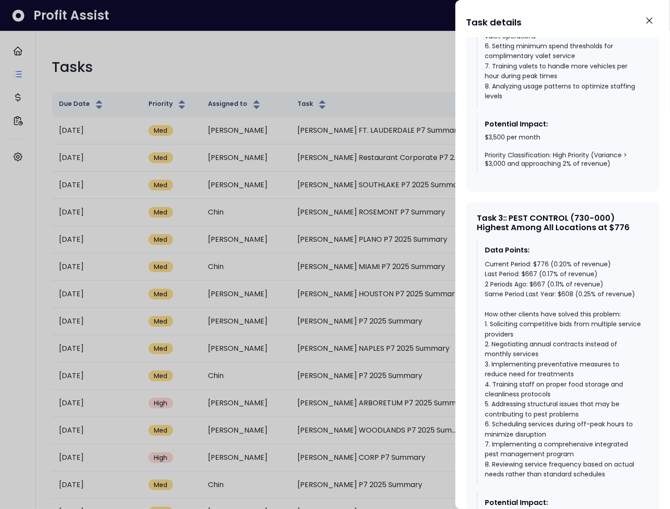
scroll to position [1171, 0]
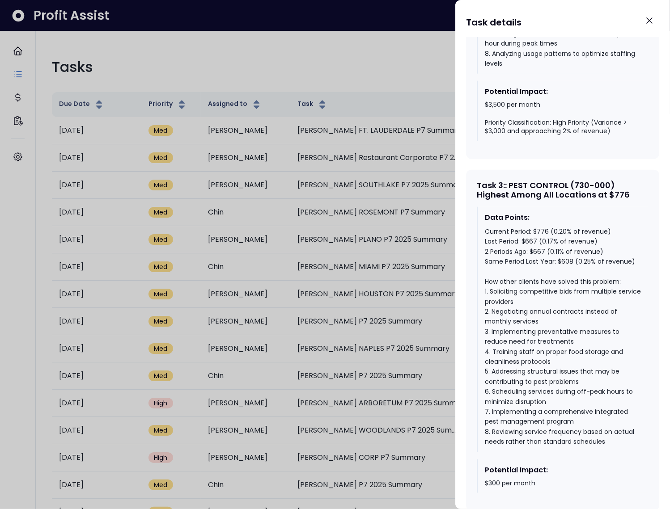
click at [491, 262] on div "Current Period: $776 (0.20% of revenue) Last Period: $667 (0.17% of revenue) 2 …" at bounding box center [563, 337] width 157 height 220
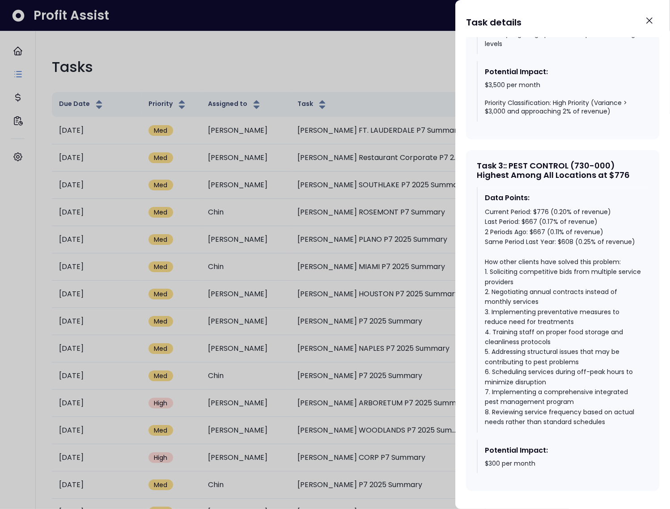
scroll to position [1208, 0]
click at [491, 227] on div "Current Period: $776 (0.20% of revenue) Last Period: $667 (0.17% of revenue) 2 …" at bounding box center [563, 317] width 157 height 220
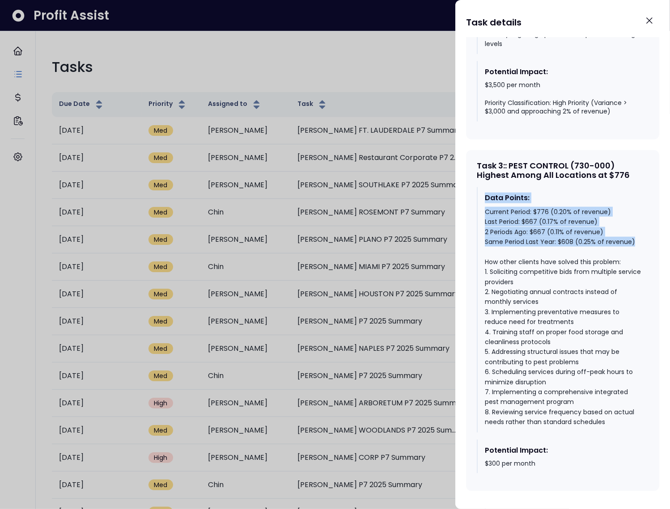
drag, startPoint x: 639, startPoint y: 243, endPoint x: 488, endPoint y: 205, distance: 155.4
click at [483, 201] on div "Data Points: Current Period: $776 (0.20% of revenue) Last Period: $667 (0.17% o…" at bounding box center [563, 309] width 172 height 245
click at [491, 215] on div "Current Period: $776 (0.20% of revenue) Last Period: $667 (0.17% of revenue) 2 …" at bounding box center [563, 317] width 157 height 220
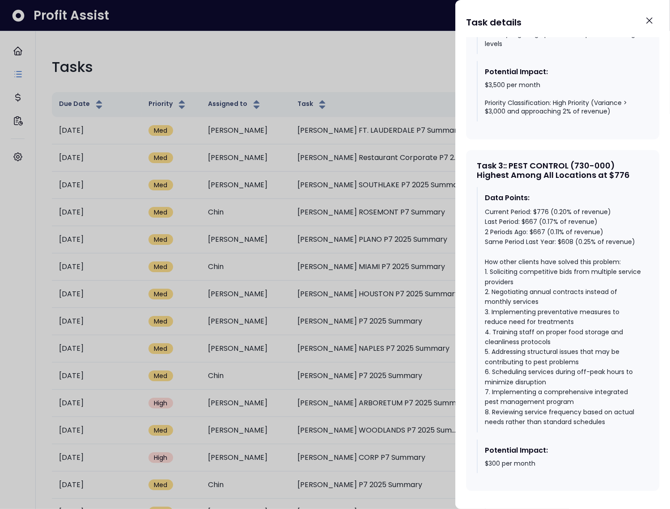
click at [491, 229] on div "Current Period: $776 (0.20% of revenue) Last Period: $667 (0.17% of revenue) 2 …" at bounding box center [563, 317] width 157 height 220
click at [491, 217] on div "Current Period: $776 (0.20% of revenue) Last Period: $667 (0.17% of revenue) 2 …" at bounding box center [563, 317] width 157 height 220
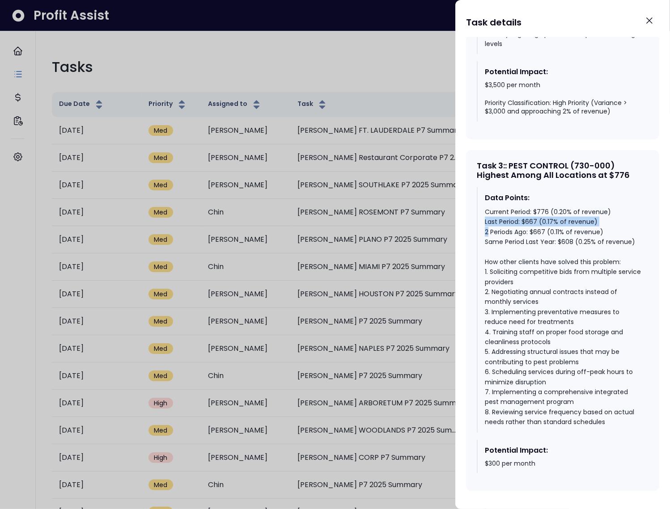
click at [491, 217] on div "Current Period: $776 (0.20% of revenue) Last Period: $667 (0.17% of revenue) 2 …" at bounding box center [563, 317] width 157 height 220
click at [491, 220] on div "Current Period: $776 (0.20% of revenue) Last Period: $667 (0.17% of revenue) 2 …" at bounding box center [563, 317] width 157 height 220
drag, startPoint x: 599, startPoint y: 221, endPoint x: 478, endPoint y: 218, distance: 120.3
click at [478, 218] on div "Data Points: Current Period: $776 (0.20% of revenue) Last Period: $667 (0.17% o…" at bounding box center [563, 309] width 172 height 245
click at [388, 64] on div at bounding box center [335, 254] width 670 height 509
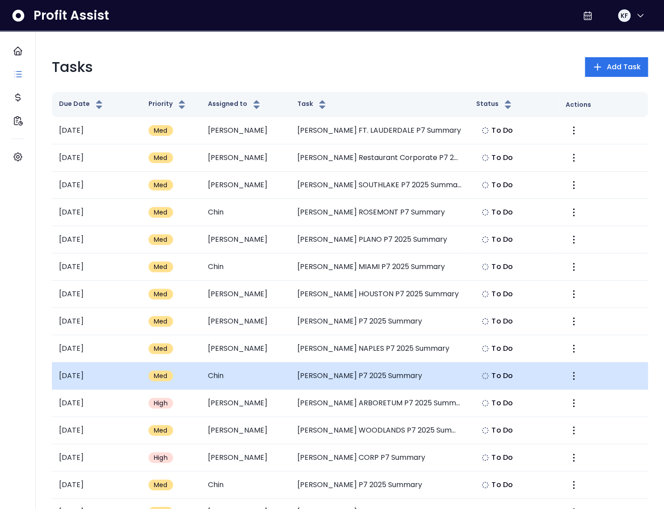
click at [406, 373] on td "[PERSON_NAME] P7 2025 Summary" at bounding box center [379, 376] width 179 height 27
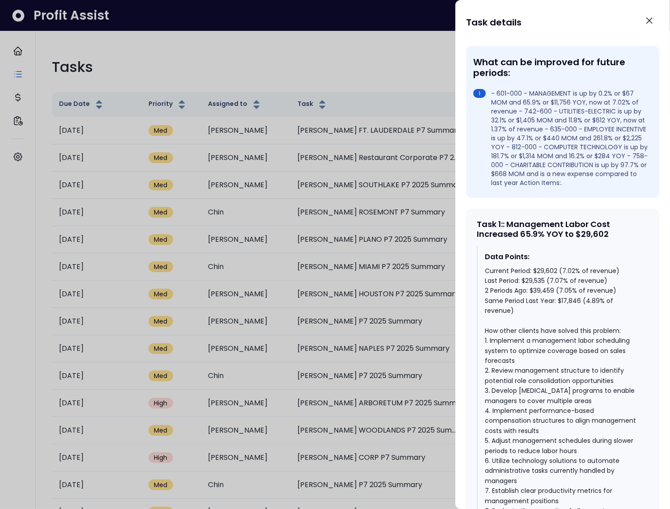
scroll to position [258, 0]
click at [491, 310] on div "Current Period: $29,602 (7.02% of revenue) Last Period: $29,535 (7.07% of reven…" at bounding box center [563, 395] width 157 height 260
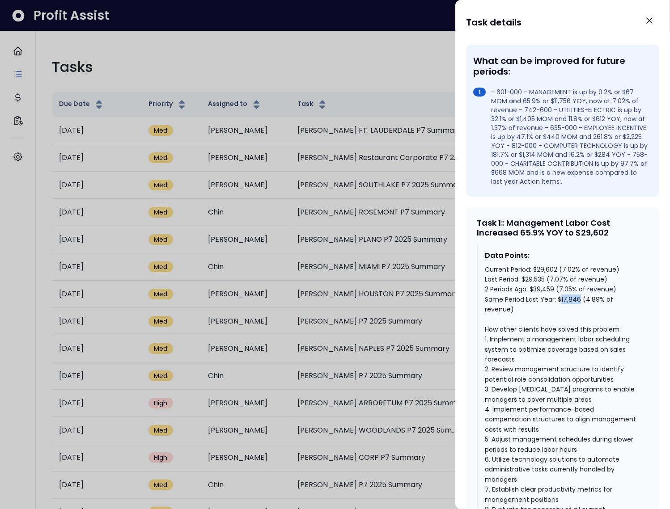
click at [491, 311] on div "Current Period: $29,602 (7.02% of revenue) Last Period: $29,535 (7.07% of reven…" at bounding box center [563, 395] width 157 height 260
click at [491, 299] on div "Current Period: $29,602 (7.02% of revenue) Last Period: $29,535 (7.07% of reven…" at bounding box center [563, 395] width 157 height 260
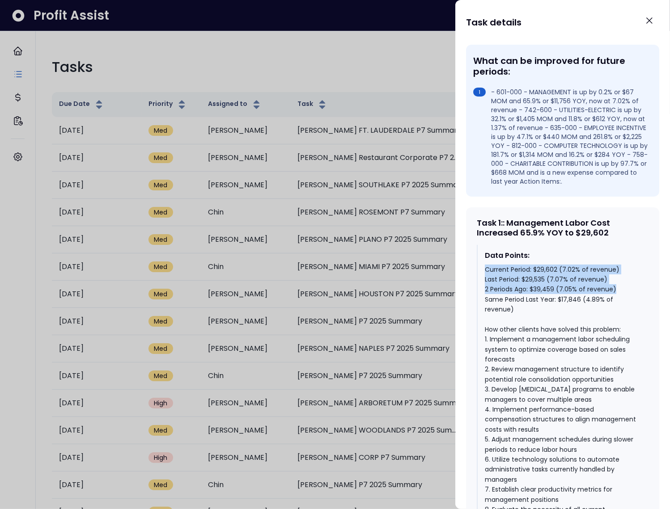
drag, startPoint x: 615, startPoint y: 299, endPoint x: 481, endPoint y: 275, distance: 135.9
click at [481, 275] on div "Data Points: Current Period: $29,602 (7.02% of revenue) Last Period: $29,535 (7…" at bounding box center [563, 387] width 172 height 285
click at [491, 293] on div "Current Period: $29,602 (7.02% of revenue) Last Period: $29,535 (7.07% of reven…" at bounding box center [563, 395] width 157 height 260
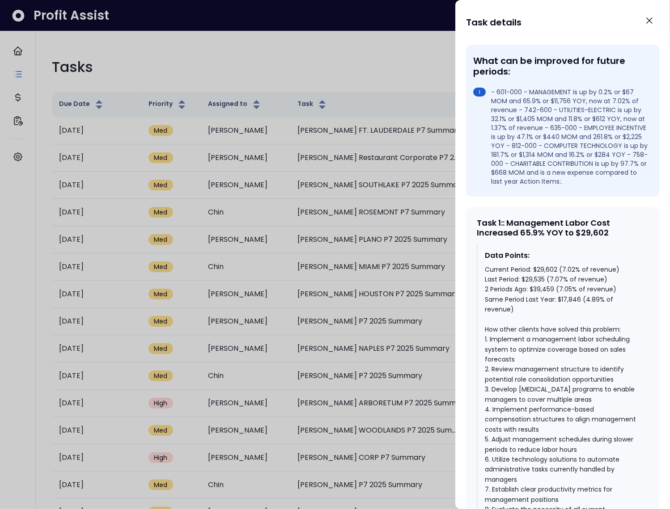
click at [491, 308] on div "Current Period: $29,602 (7.02% of revenue) Last Period: $29,535 (7.07% of reven…" at bounding box center [563, 395] width 157 height 260
click at [491, 279] on div "Current Period: $29,602 (7.02% of revenue) Last Period: $29,535 (7.07% of reven…" at bounding box center [563, 395] width 157 height 260
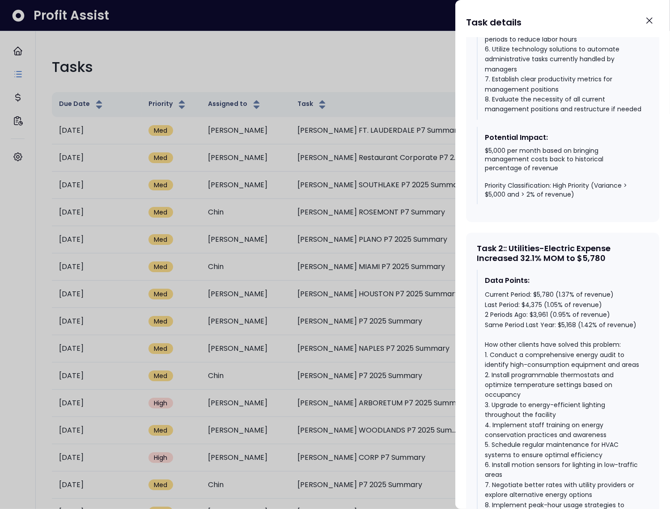
scroll to position [703, 0]
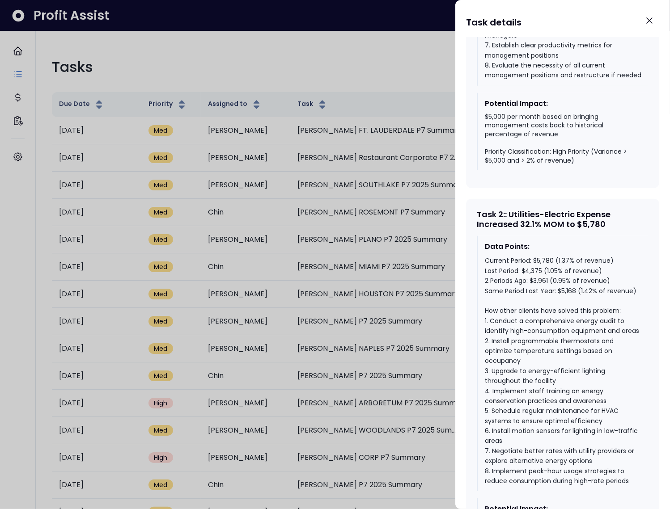
click at [491, 299] on div "Current Period: $5,780 (1.37% of revenue) Last Period: $4,375 (1.05% of revenue…" at bounding box center [563, 371] width 157 height 230
drag, startPoint x: 622, startPoint y: 300, endPoint x: 484, endPoint y: 279, distance: 138.8
click at [485, 279] on div "Current Period: $5,780 (1.37% of revenue) Last Period: $4,375 (1.05% of revenue…" at bounding box center [563, 371] width 157 height 230
click at [491, 300] on div "Current Period: $5,780 (1.37% of revenue) Last Period: $4,375 (1.05% of revenue…" at bounding box center [563, 371] width 157 height 230
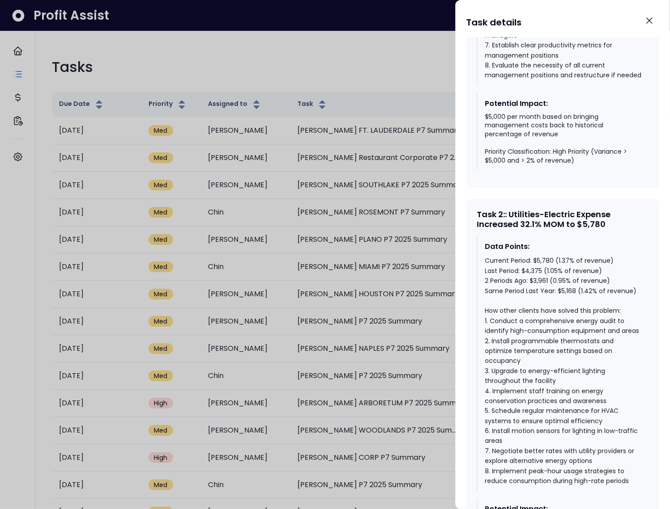
click at [491, 290] on div "Current Period: $5,780 (1.37% of revenue) Last Period: $4,375 (1.05% of revenue…" at bounding box center [563, 371] width 157 height 230
click at [491, 279] on div "Current Period: $5,780 (1.37% of revenue) Last Period: $4,375 (1.05% of revenue…" at bounding box center [563, 371] width 157 height 230
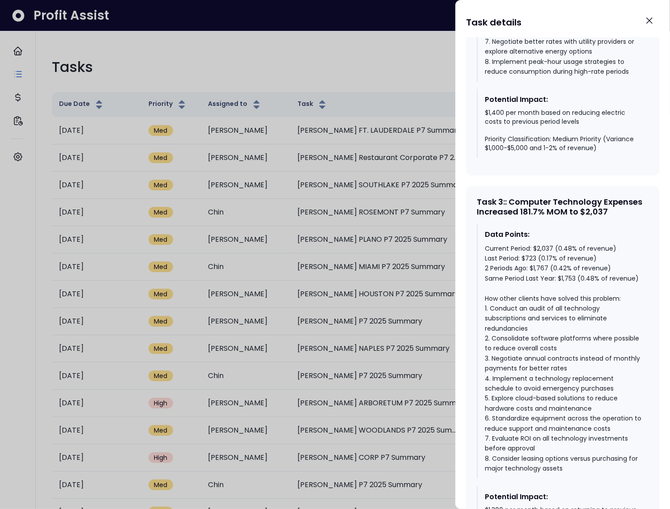
scroll to position [1118, 0]
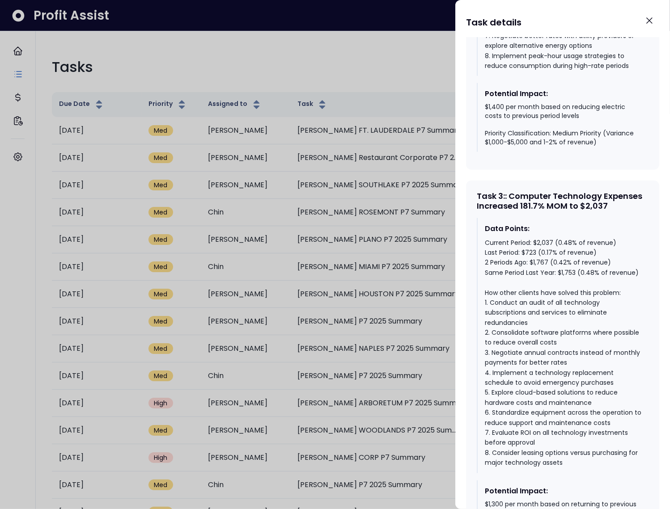
click at [491, 310] on div "Current Period: $2,037 (0.48% of revenue) Last Period: $723 (0.17% of revenue) …" at bounding box center [563, 353] width 157 height 230
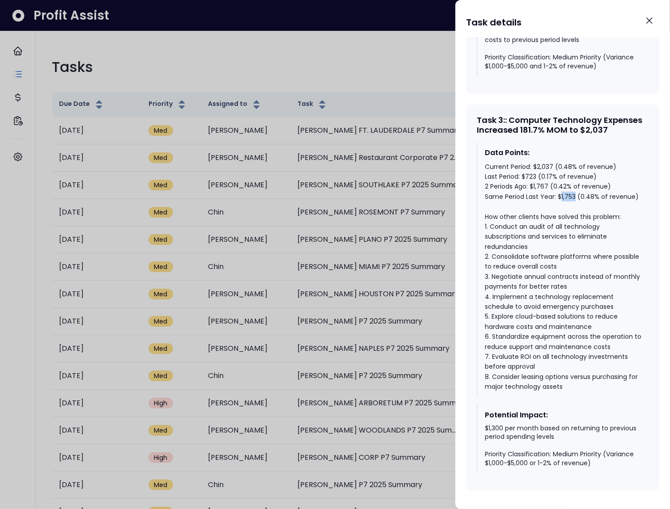
scroll to position [1220, 0]
click at [491, 178] on div "Current Period: $2,037 (0.48% of revenue) Last Period: $723 (0.17% of revenue) …" at bounding box center [563, 277] width 157 height 230
click at [491, 209] on div "Current Period: $2,037 (0.48% of revenue) Last Period: $723 (0.17% of revenue) …" at bounding box center [563, 277] width 157 height 230
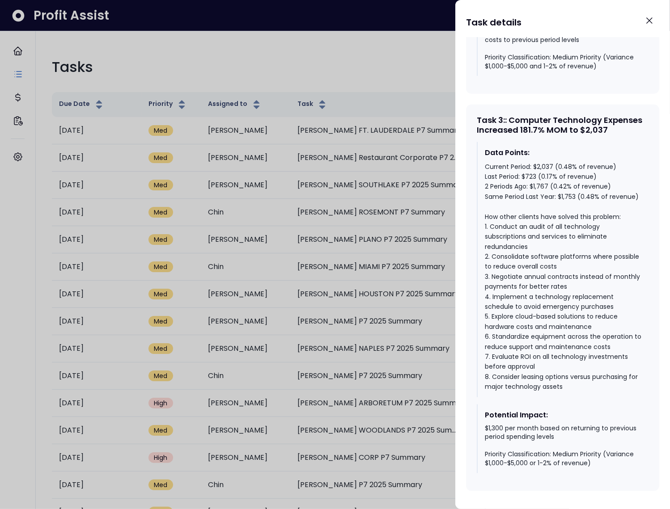
click at [491, 179] on div "Current Period: $2,037 (0.48% of revenue) Last Period: $723 (0.17% of revenue) …" at bounding box center [563, 277] width 157 height 230
click at [355, 91] on div at bounding box center [335, 254] width 670 height 509
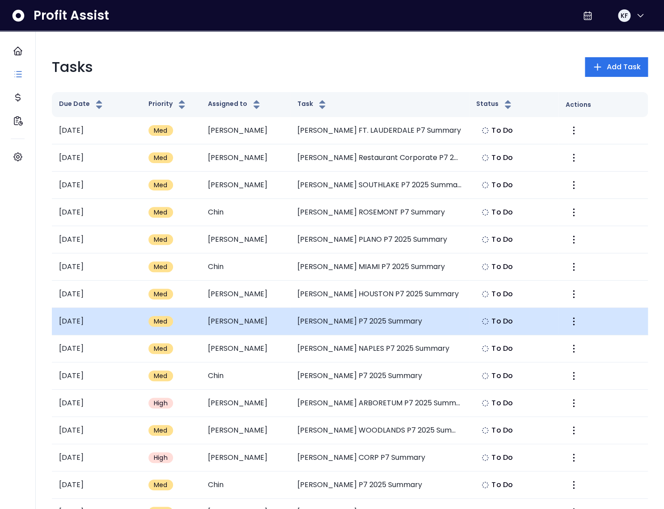
click at [371, 319] on td "[PERSON_NAME] P7 2025 Summary" at bounding box center [379, 321] width 179 height 27
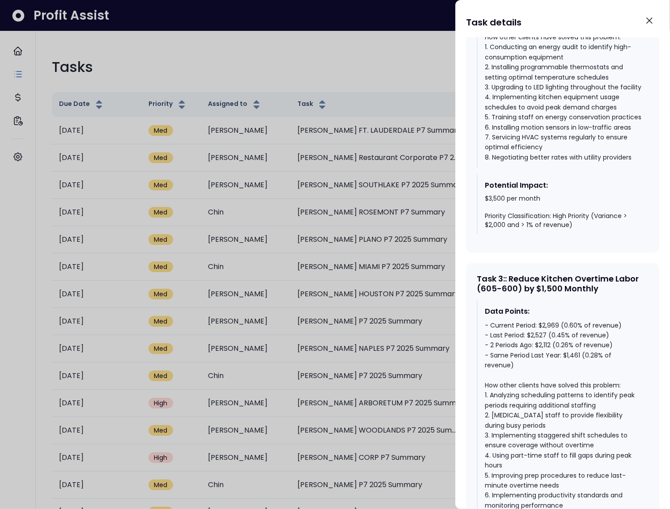
scroll to position [1092, 0]
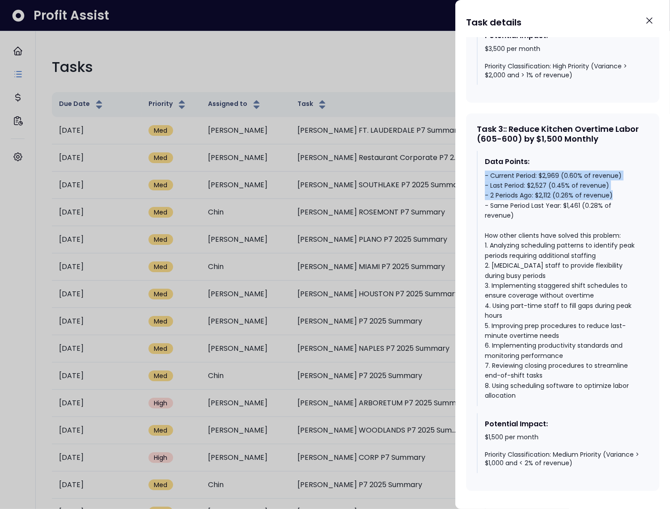
drag, startPoint x: 625, startPoint y: 221, endPoint x: 481, endPoint y: 200, distance: 145.1
click at [481, 200] on div "Data Points: - Current Period: $2,969 (0.60% of revenue) - Last Period: $2,527 …" at bounding box center [563, 278] width 172 height 255
click at [491, 329] on div "- Current Period: $2,969 (0.60% of revenue) - Last Period: $2,527 (0.45% of rev…" at bounding box center [563, 286] width 157 height 230
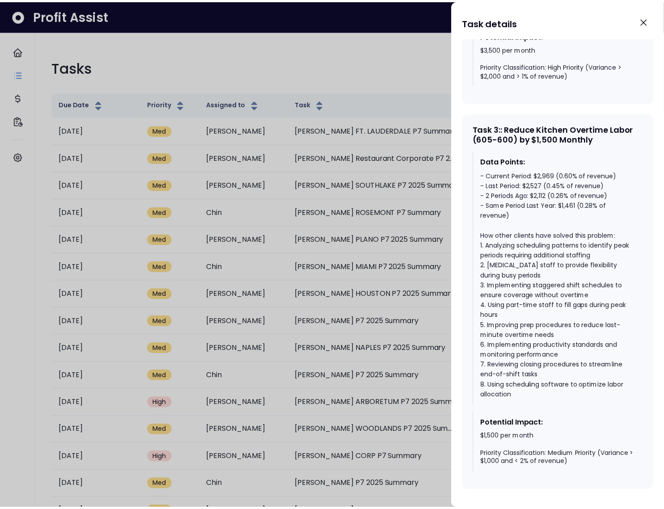
scroll to position [1119, 0]
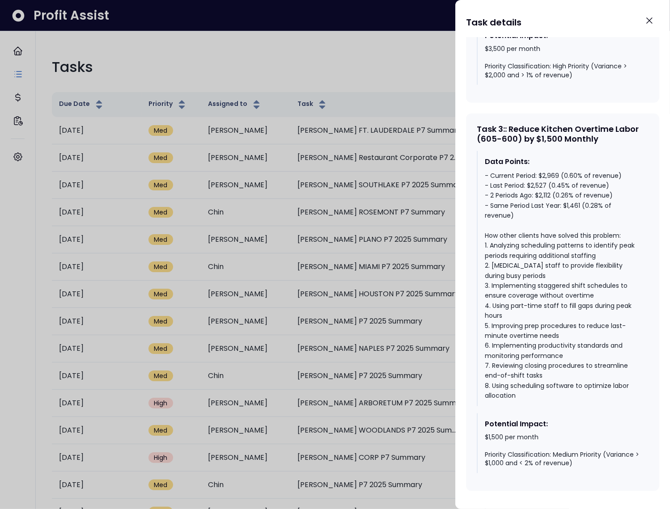
click at [420, 17] on div at bounding box center [335, 254] width 670 height 509
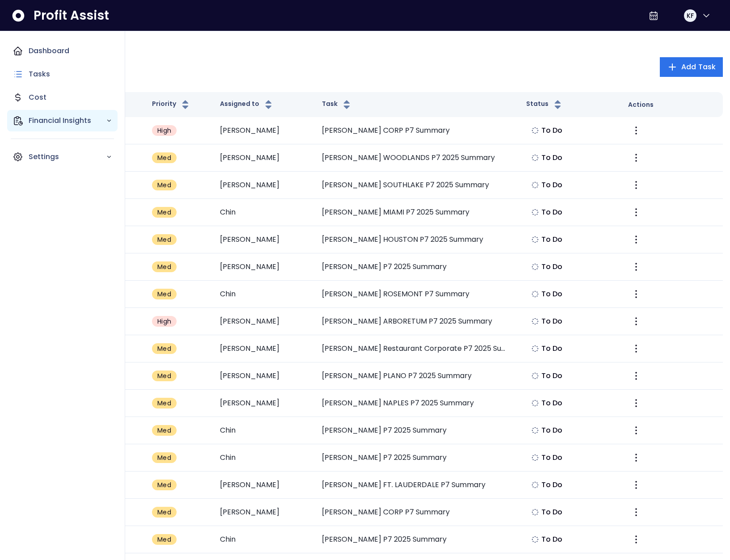
click at [37, 115] on p "Financial Insights" at bounding box center [67, 120] width 77 height 11
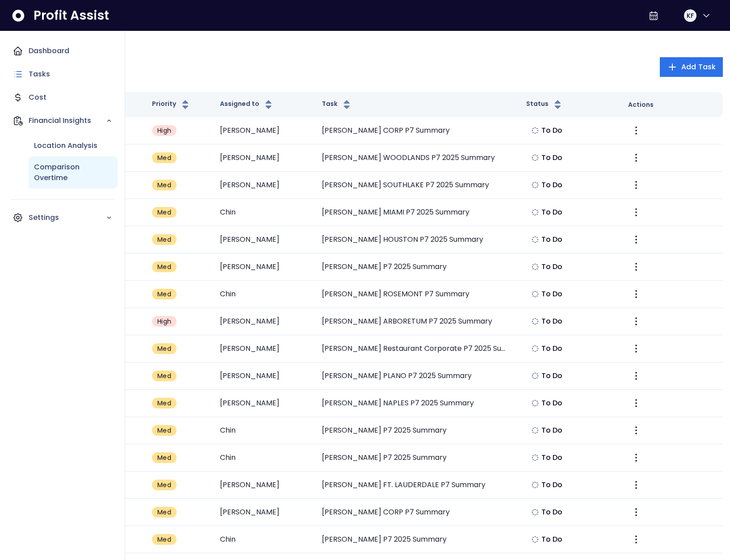
click at [51, 162] on p "Comparison Overtime" at bounding box center [73, 172] width 78 height 21
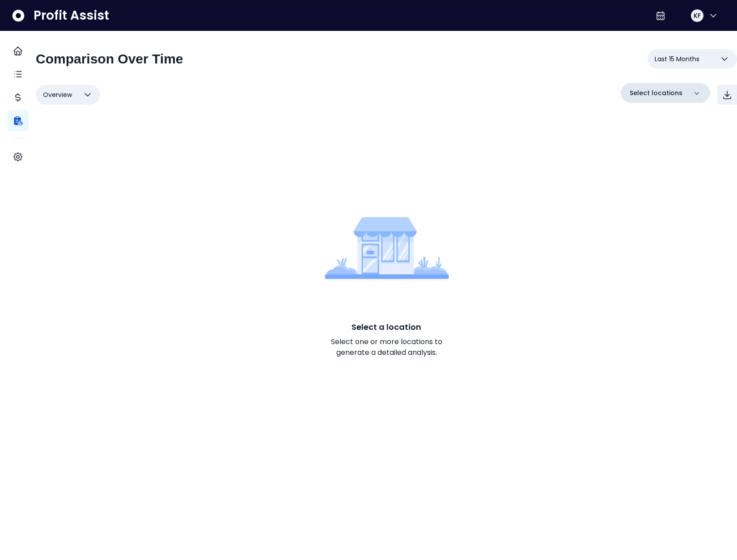
click at [645, 89] on p "Select locations" at bounding box center [656, 93] width 53 height 9
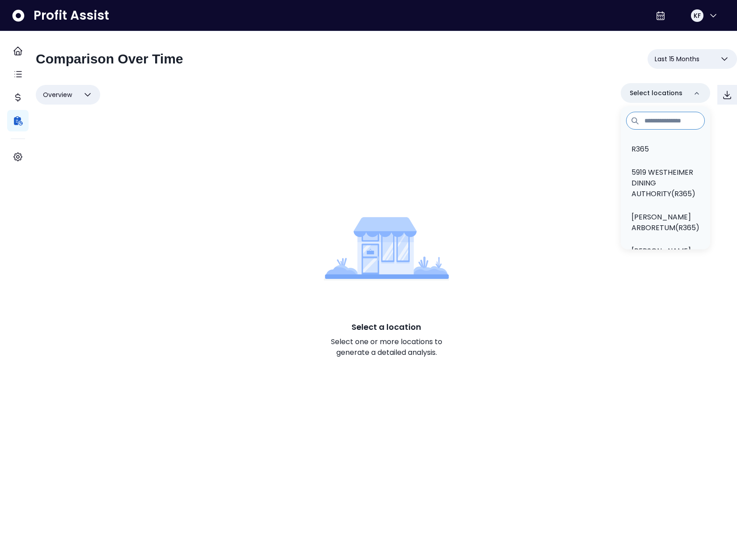
click at [650, 123] on input at bounding box center [665, 121] width 79 height 18
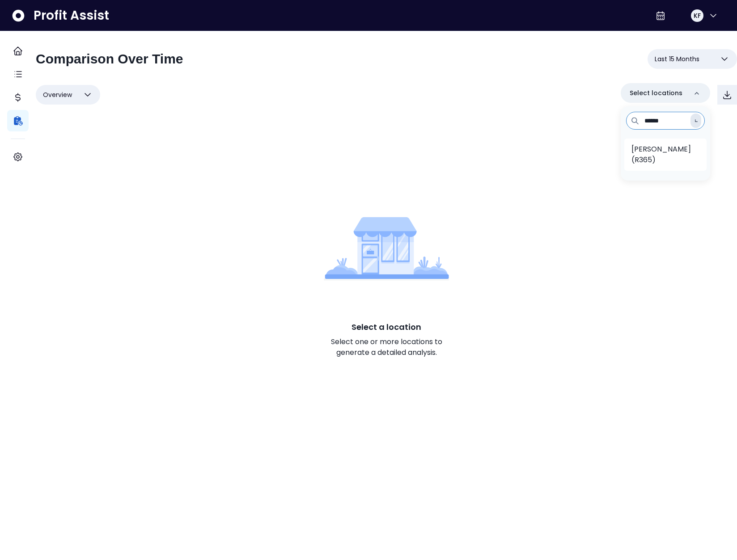
type input "******"
click at [656, 155] on p "[PERSON_NAME](R365)" at bounding box center [665, 154] width 68 height 21
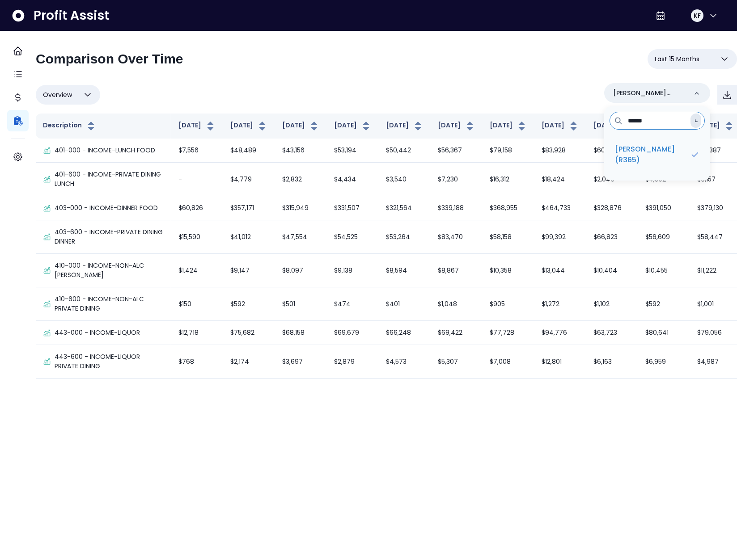
click at [674, 55] on span "Last 15 Months" at bounding box center [677, 59] width 45 height 11
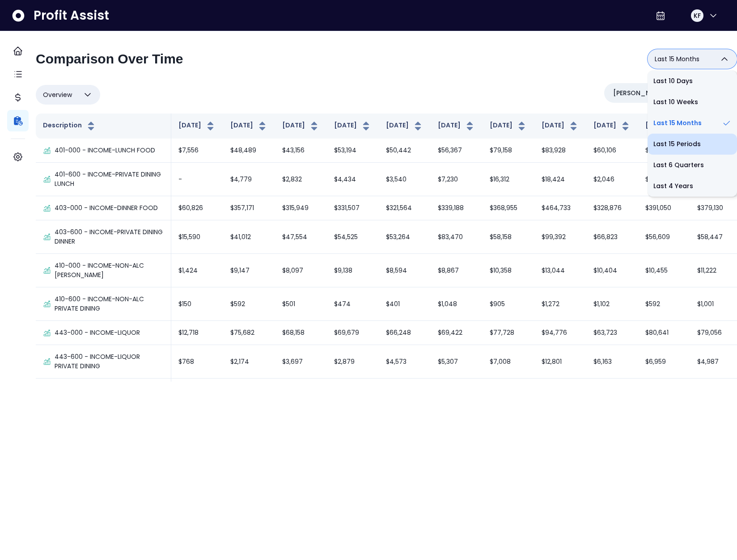
click at [677, 145] on li "Last 15 Periods" at bounding box center [691, 144] width 89 height 21
type input "**********"
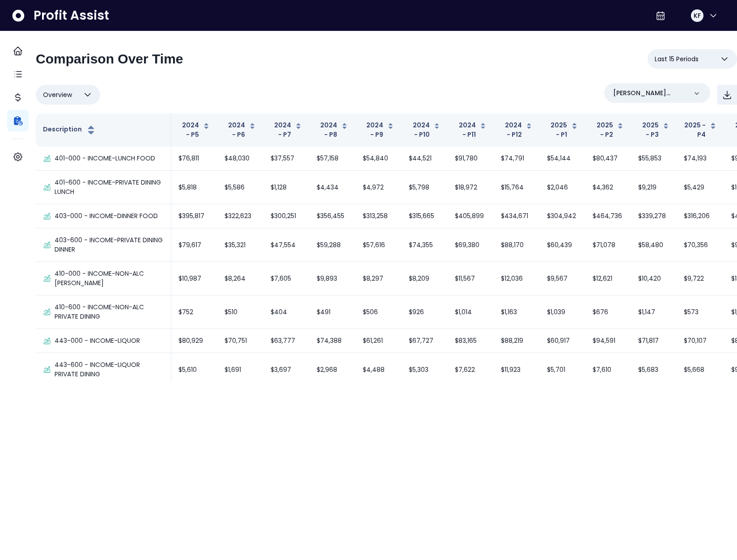
click at [460, 87] on div "Overview Overview % of cost % of sales % of budget ******** [PERSON_NAME][GEOGR…" at bounding box center [386, 94] width 701 height 23
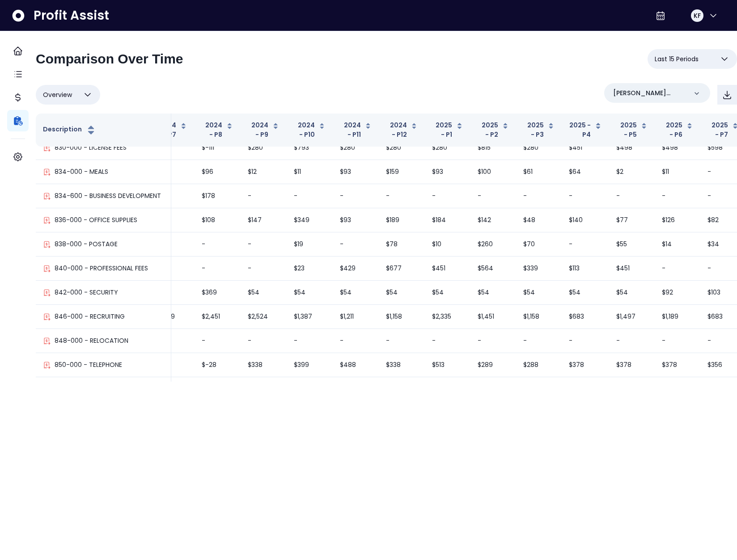
scroll to position [2877, 128]
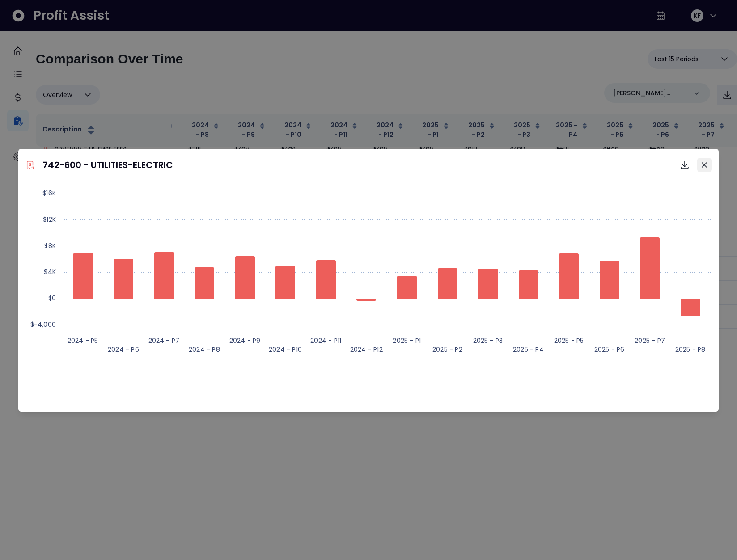
click at [706, 165] on icon "Close" at bounding box center [704, 164] width 5 height 5
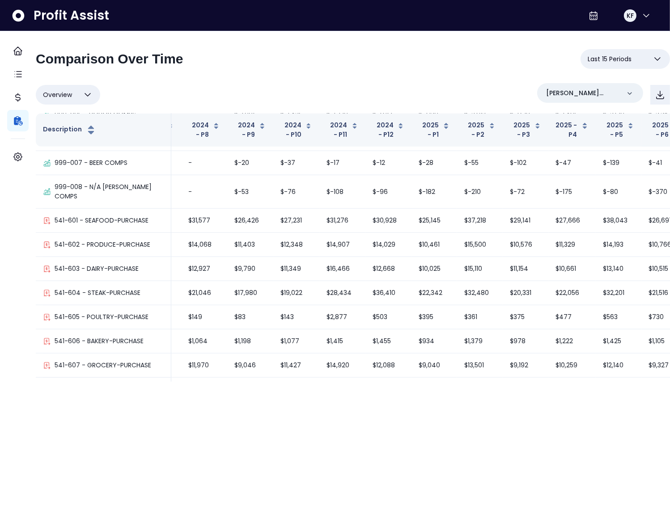
scroll to position [529, 128]
click at [577, 94] on p "[PERSON_NAME](R365)" at bounding box center [583, 93] width 74 height 9
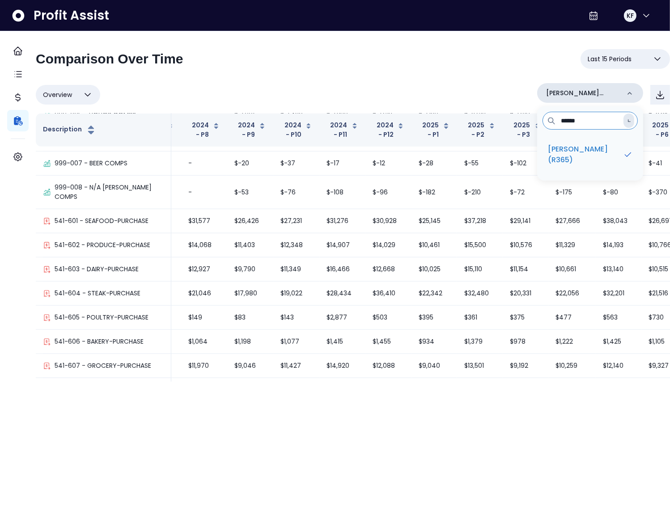
click at [577, 94] on p "[PERSON_NAME](R365)" at bounding box center [583, 93] width 74 height 9
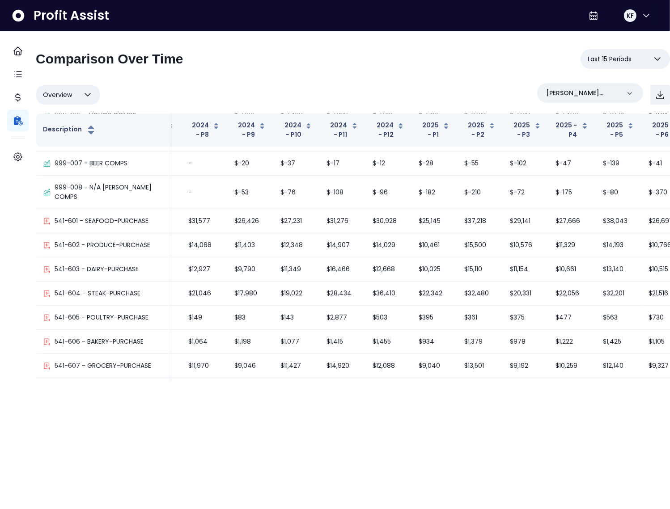
click at [444, 90] on div "Overview Overview % of cost % of sales % of budget ******** [PERSON_NAME][GEOGR…" at bounding box center [353, 94] width 634 height 23
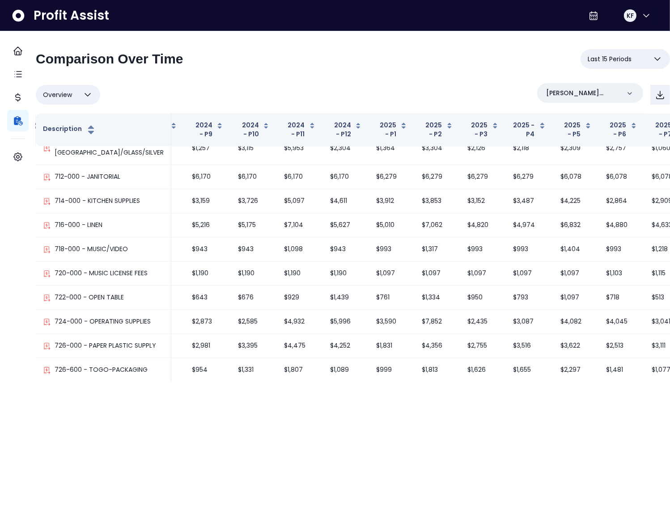
scroll to position [1826, 195]
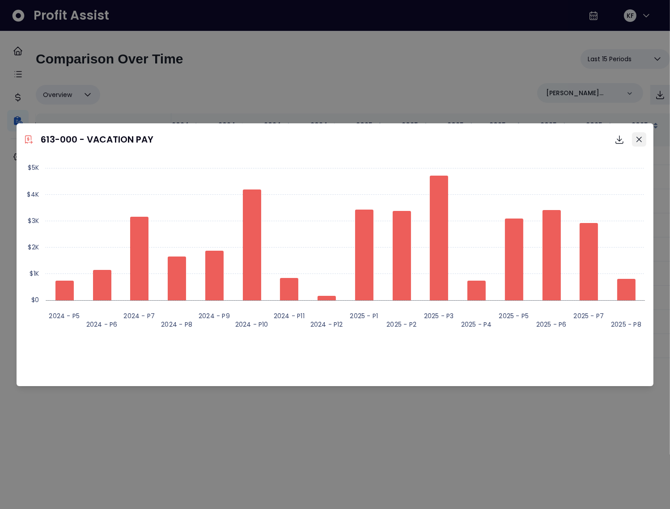
click at [643, 139] on button "Close" at bounding box center [639, 139] width 14 height 14
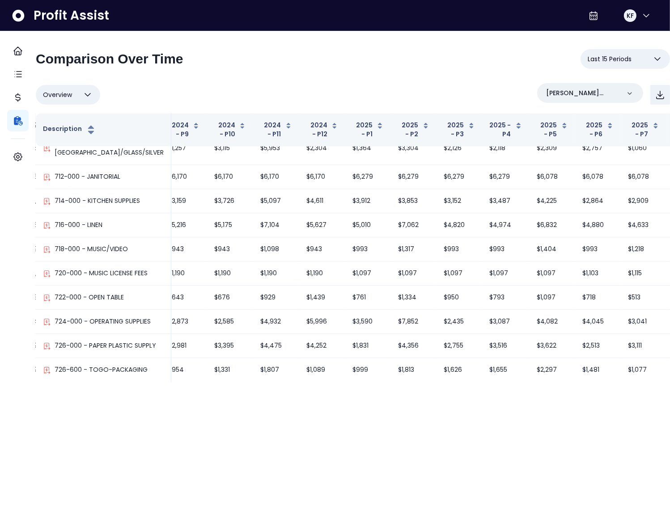
click at [417, 89] on div "Overview Overview % of cost % of sales % of budget ******** [PERSON_NAME][GEOGR…" at bounding box center [353, 94] width 634 height 23
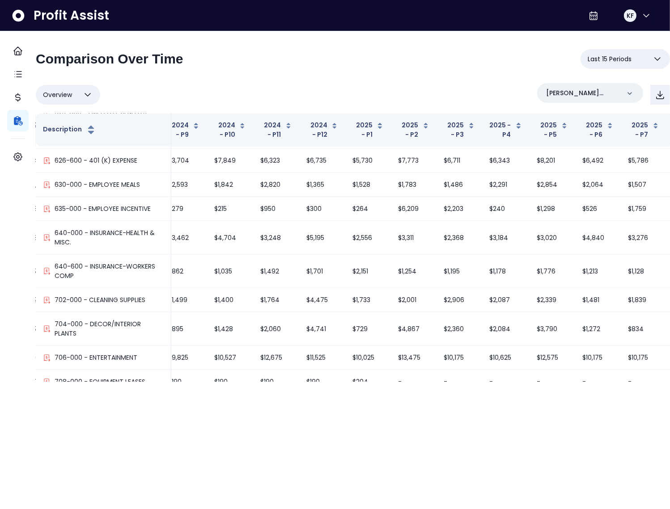
scroll to position [1561, 195]
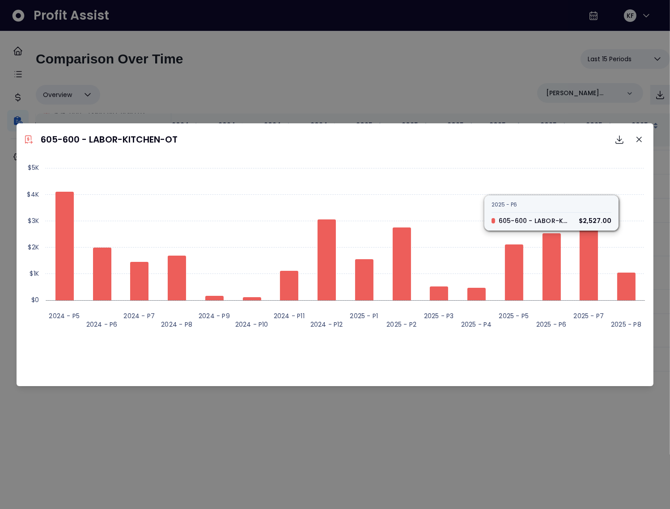
click at [488, 381] on div "Created with Highcharts 11.4.8 2024 - P5 2024 - P6 2024 - P7 2024 - P8 2024 - P…" at bounding box center [334, 271] width 629 height 224
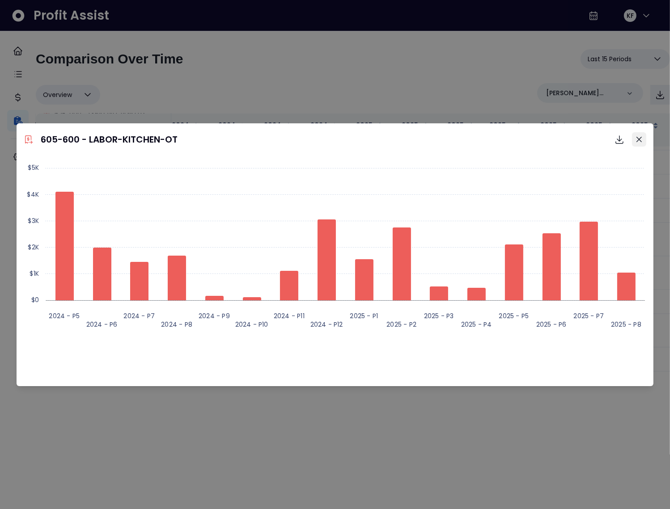
click at [639, 139] on icon "Close" at bounding box center [638, 139] width 5 height 5
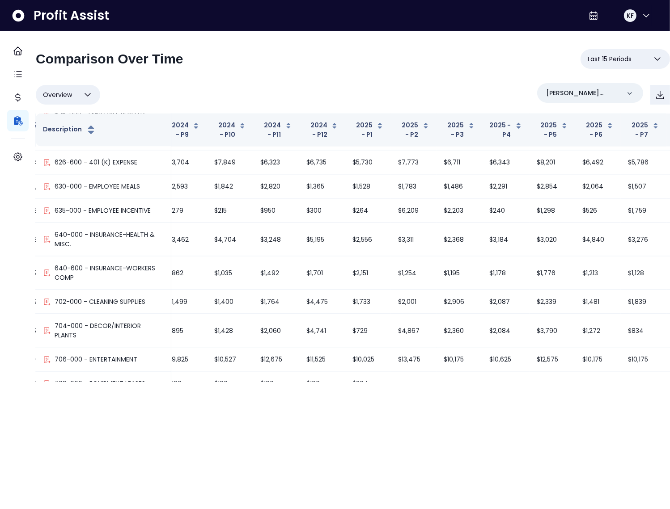
click at [333, 75] on div "**********" at bounding box center [353, 62] width 634 height 27
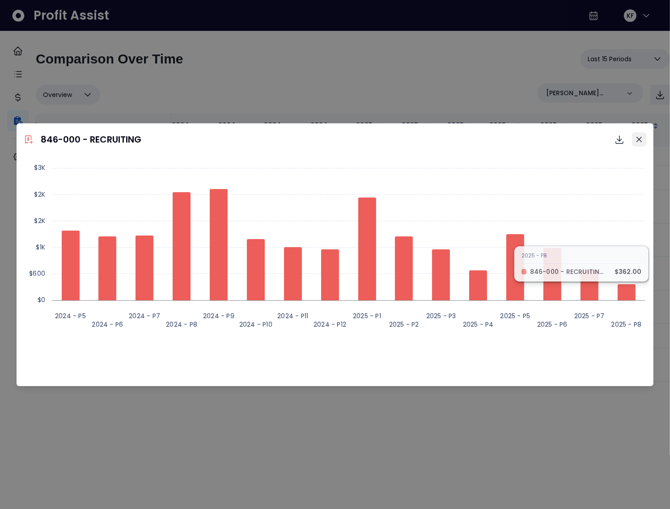
click at [639, 139] on icon "Close" at bounding box center [638, 138] width 5 height 5
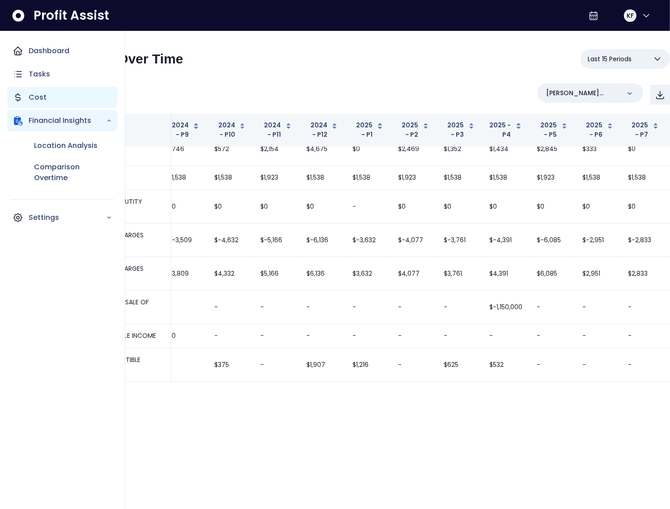
click at [18, 95] on icon "Main navigation" at bounding box center [18, 97] width 4 height 8
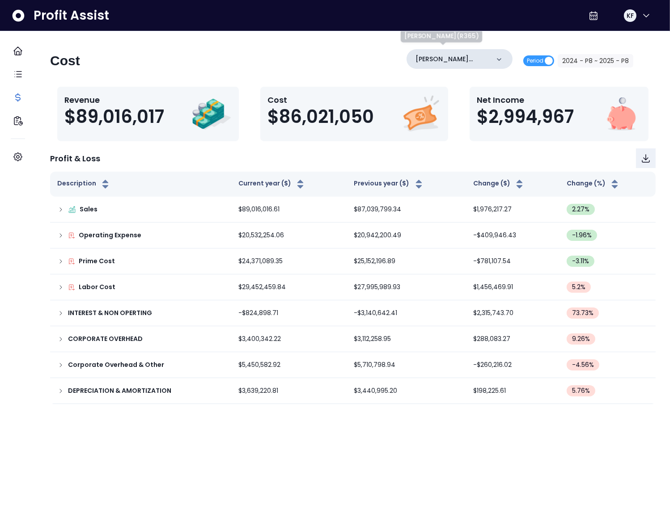
click at [478, 57] on p "[PERSON_NAME](R365)" at bounding box center [452, 59] width 74 height 9
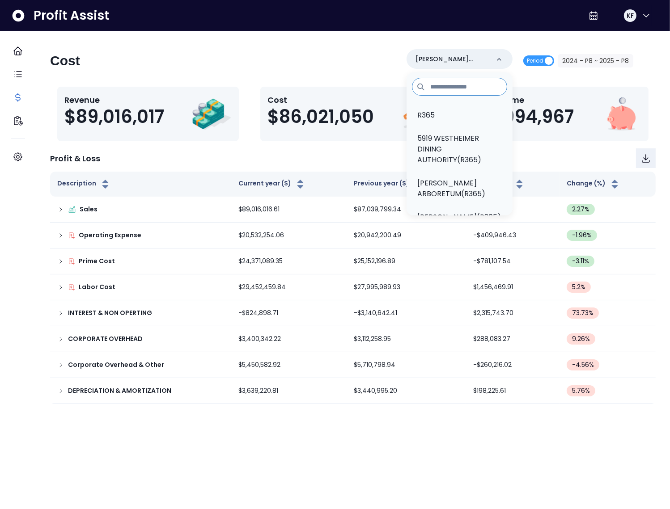
click at [444, 88] on input at bounding box center [459, 87] width 95 height 18
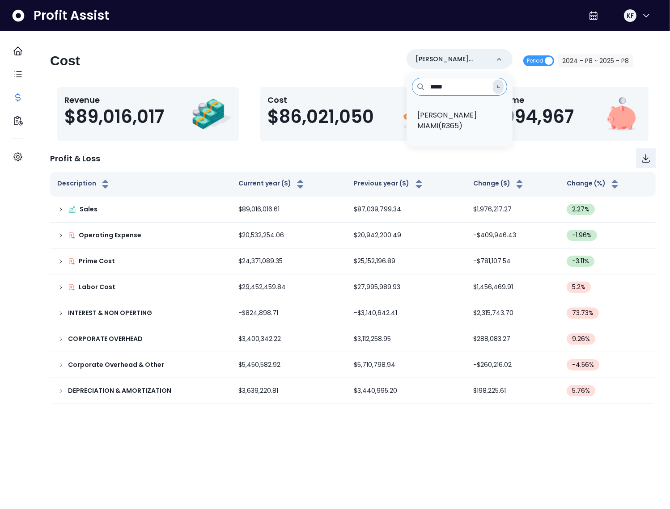
type input "*****"
click at [433, 115] on p "[PERSON_NAME] MIAMI(R365)" at bounding box center [459, 120] width 85 height 21
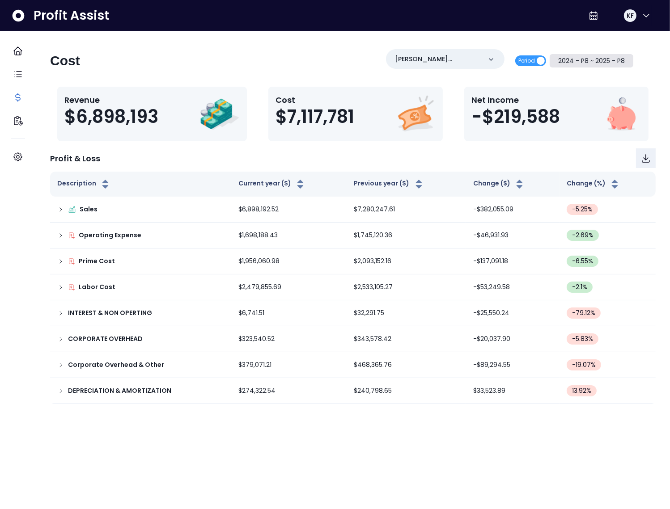
click at [589, 58] on button "2024 - P8 ~ 2025 - P8" at bounding box center [592, 60] width 84 height 13
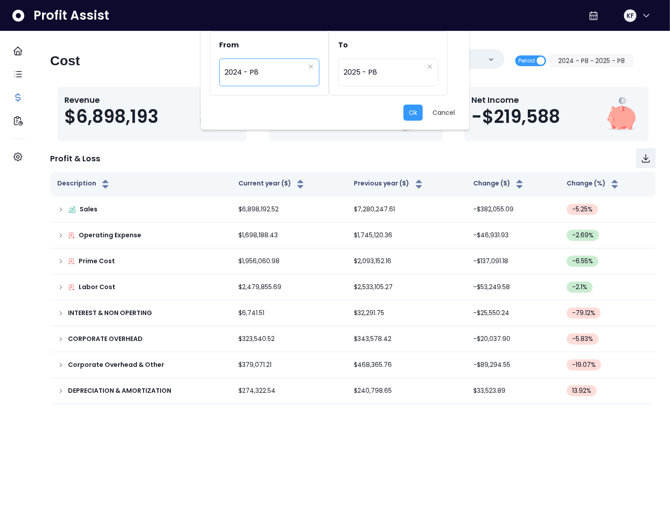
click at [286, 70] on span "2024 - P8" at bounding box center [264, 72] width 80 height 21
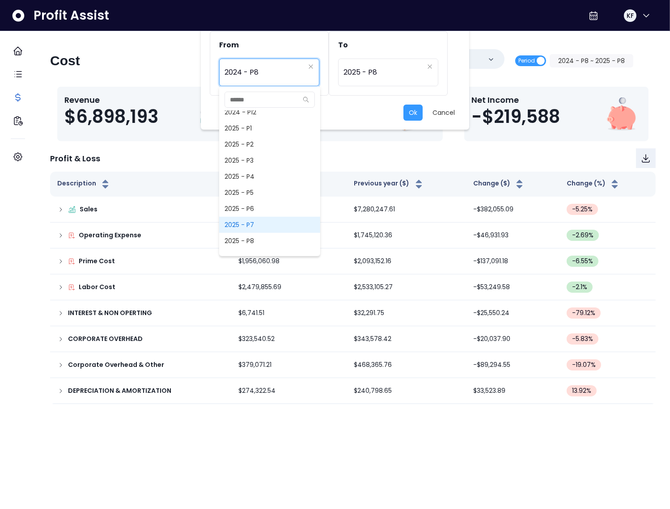
scroll to position [579, 0]
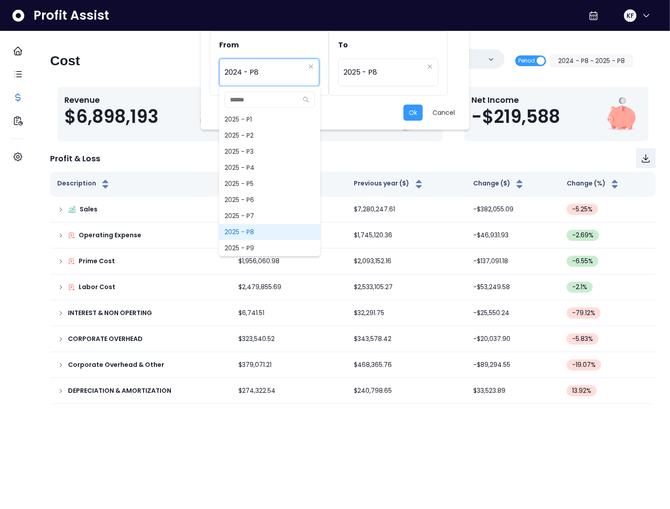
click at [252, 226] on span "2025 - P8" at bounding box center [269, 232] width 101 height 16
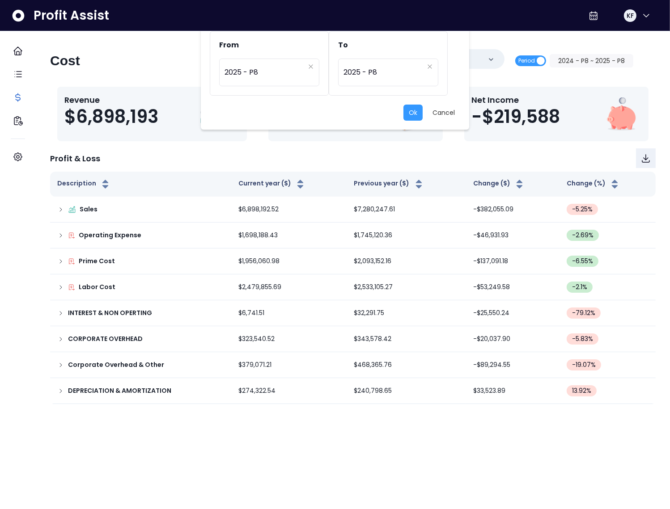
click at [259, 89] on div "********* 2025 - P8" at bounding box center [269, 77] width 118 height 37
click at [251, 72] on span "2025 - P8" at bounding box center [264, 72] width 80 height 21
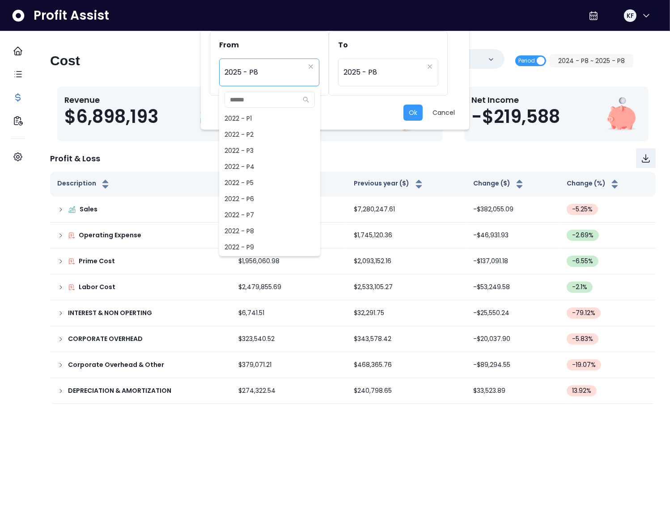
scroll to position [563, 0]
click at [245, 229] on span "2025 - P7" at bounding box center [269, 231] width 101 height 16
type input "*********"
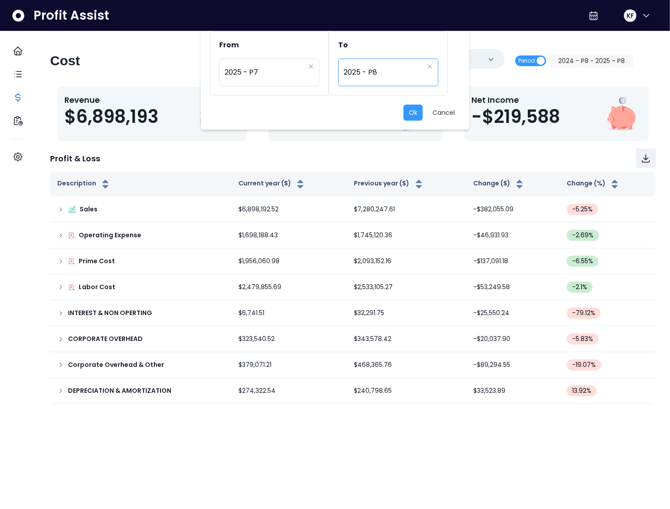
click at [374, 71] on span "2025 - P8" at bounding box center [383, 72] width 80 height 21
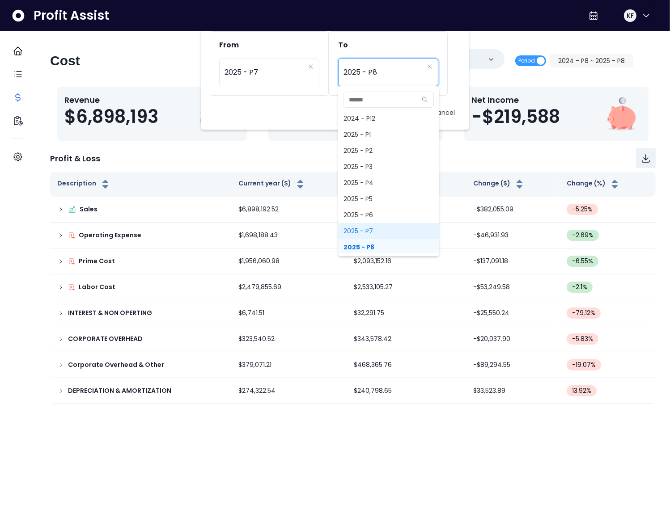
click at [370, 224] on span "2025 - P7" at bounding box center [388, 231] width 101 height 16
type input "*********"
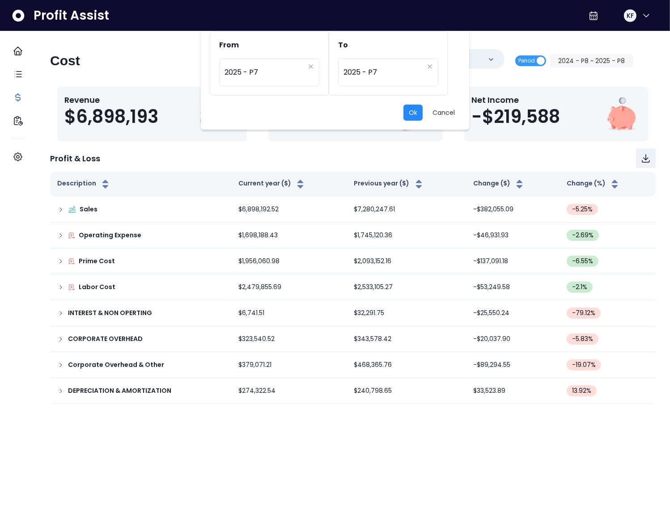
click at [412, 106] on button "Ok" at bounding box center [412, 113] width 19 height 16
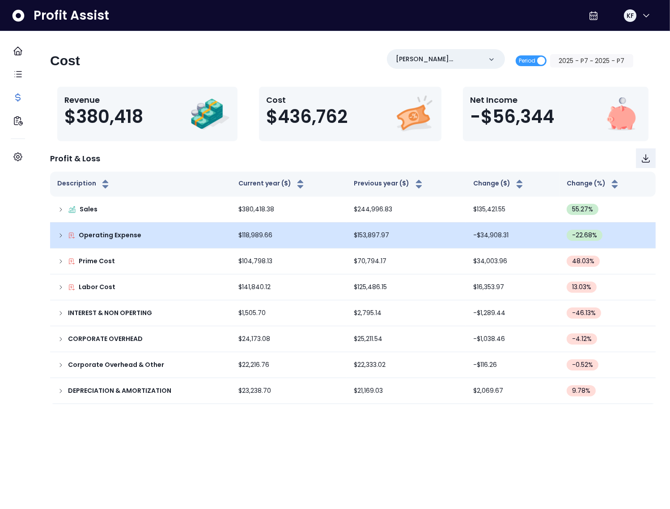
click at [64, 237] on icon at bounding box center [60, 235] width 7 height 7
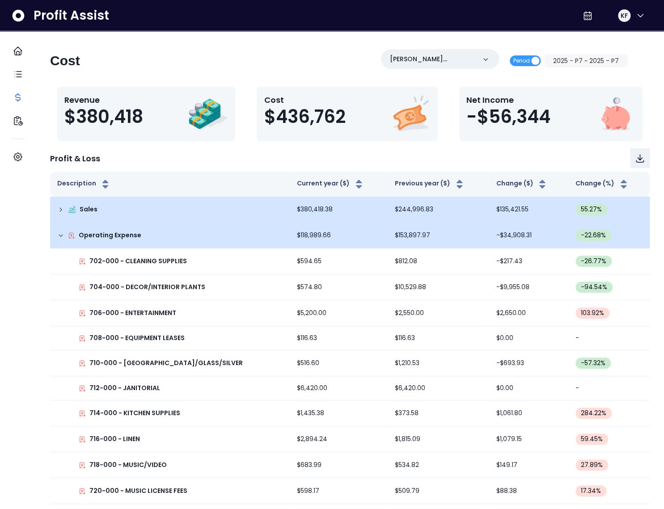
scroll to position [624, 0]
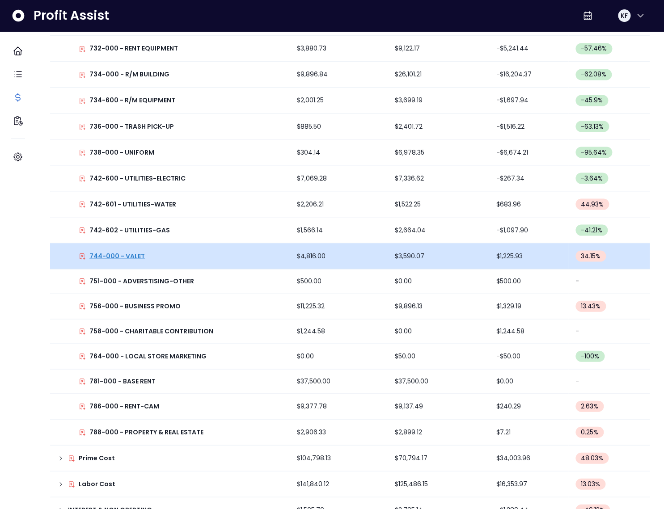
click at [135, 253] on p "744-000 - VALET" at bounding box center [116, 255] width 55 height 9
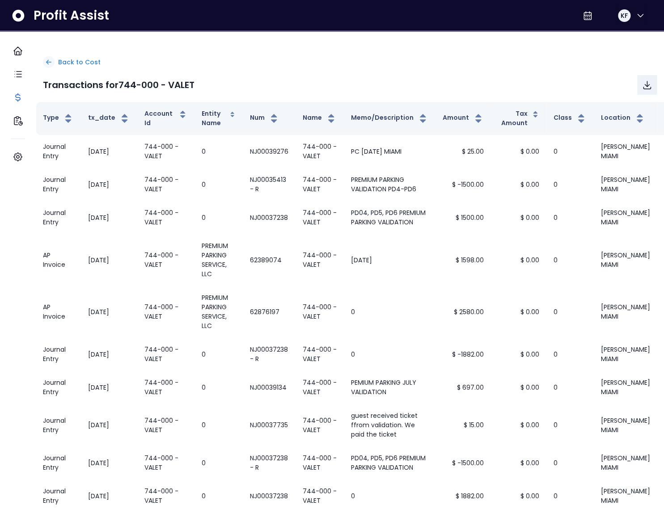
click at [71, 63] on p "Back to Cost" at bounding box center [79, 62] width 42 height 9
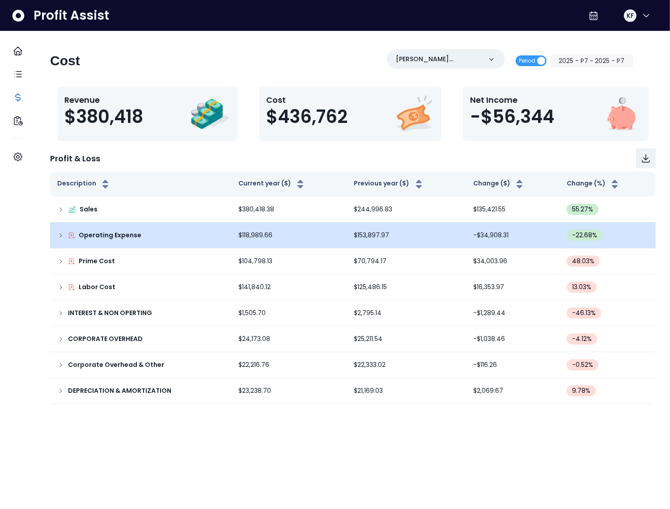
click at [64, 238] on icon at bounding box center [60, 235] width 7 height 7
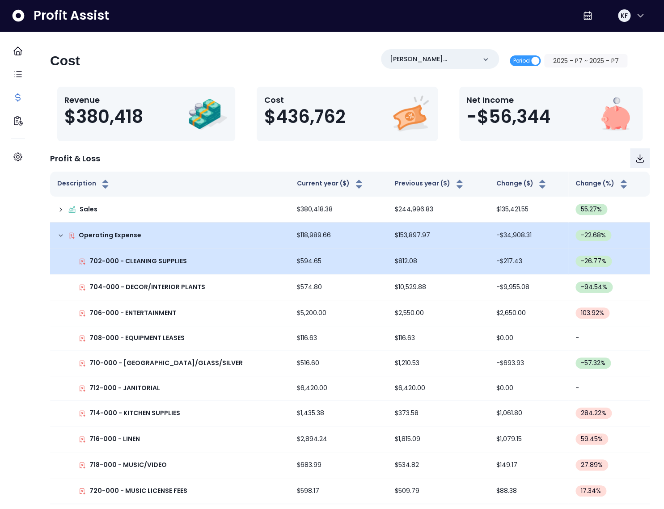
scroll to position [624, 0]
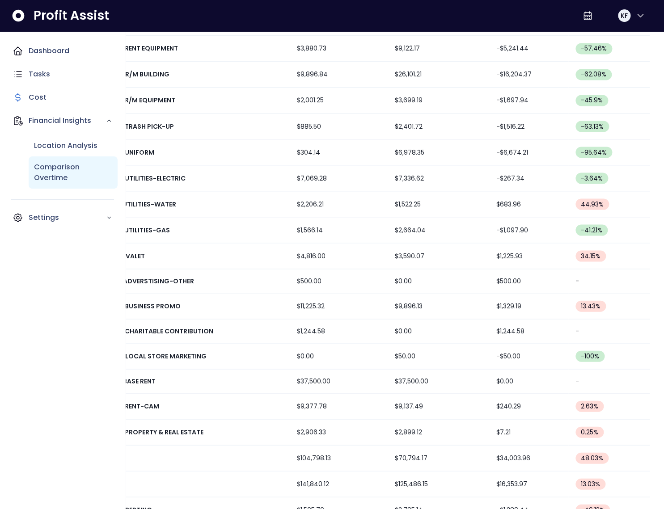
click at [48, 179] on p "Comparison Overtime" at bounding box center [73, 172] width 78 height 21
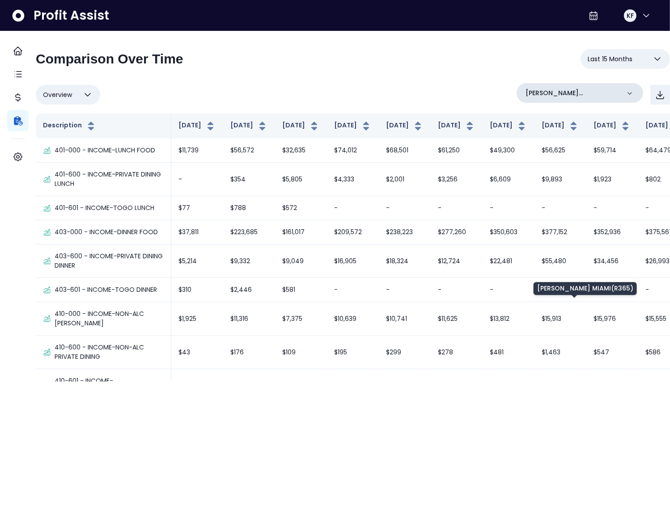
click at [593, 93] on p "[PERSON_NAME] MIAMI(R365)" at bounding box center [572, 93] width 94 height 9
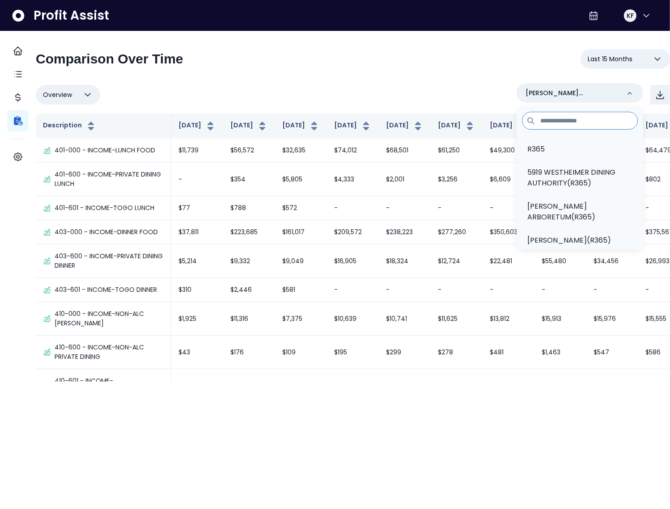
click at [578, 128] on input at bounding box center [580, 121] width 116 height 18
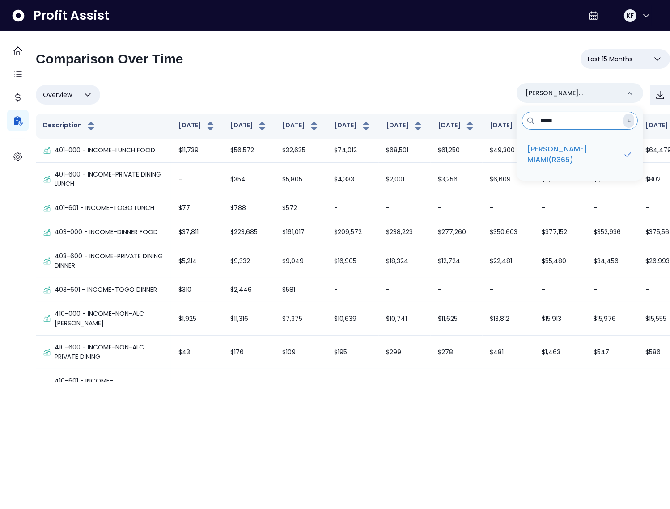
type input "*****"
click at [492, 95] on div "Overview Overview % of cost % of sales % of budget ******** [PERSON_NAME] [GEOG…" at bounding box center [353, 94] width 634 height 23
click at [621, 57] on span "Last 15 Months" at bounding box center [610, 59] width 45 height 11
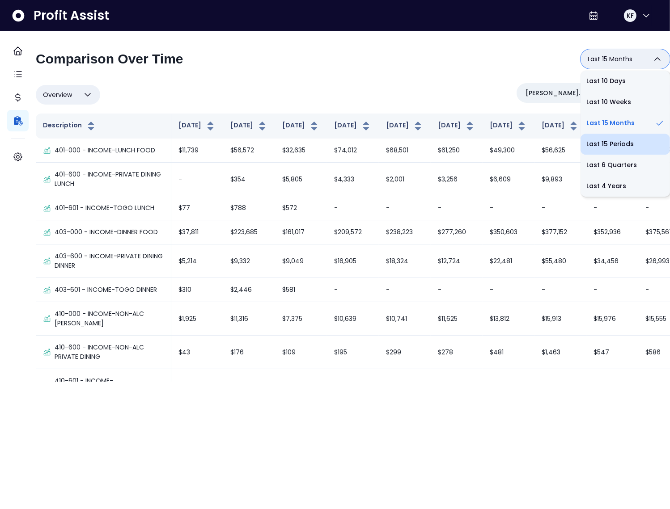
click at [613, 138] on li "Last 15 Periods" at bounding box center [624, 144] width 89 height 21
type input "**********"
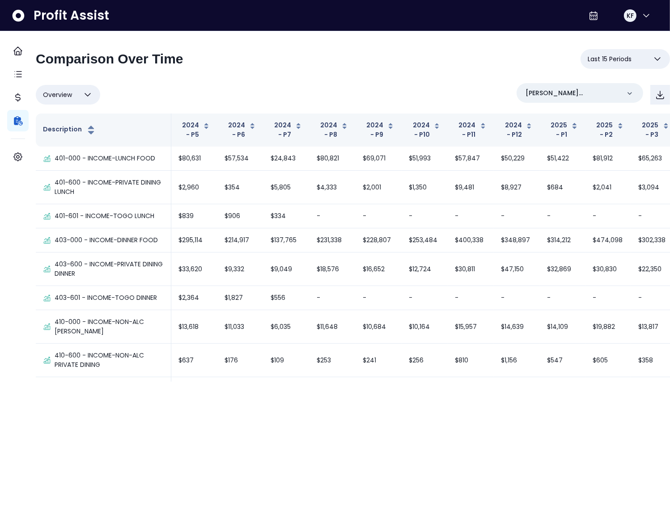
click at [389, 89] on div "Overview Overview % of cost % of sales % of budget ******** [PERSON_NAME] [GEOG…" at bounding box center [353, 94] width 634 height 23
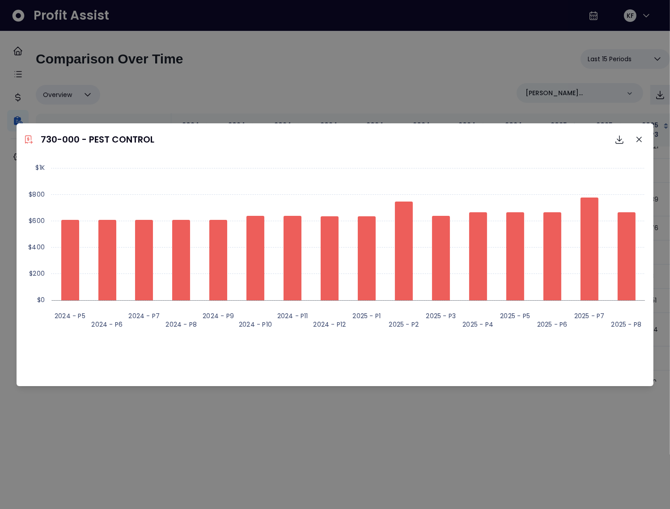
click at [254, 57] on div "730-000 - PEST CONTROL Download SVG Download PNG Download CSV Created with High…" at bounding box center [335, 254] width 670 height 509
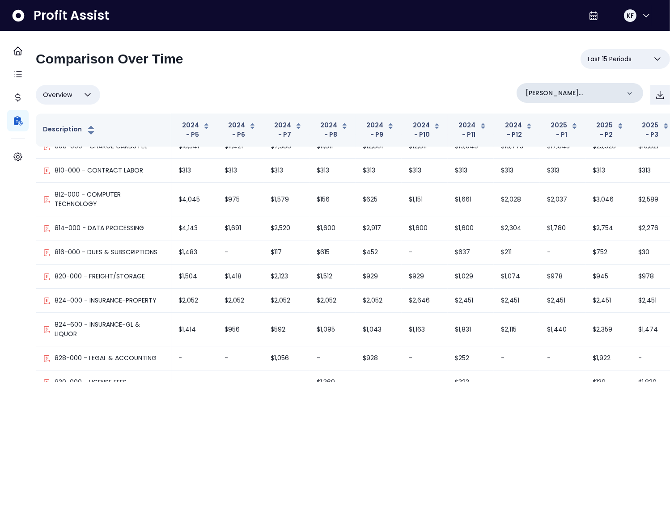
click at [603, 93] on p "[PERSON_NAME] MIAMI(R365)" at bounding box center [572, 93] width 94 height 9
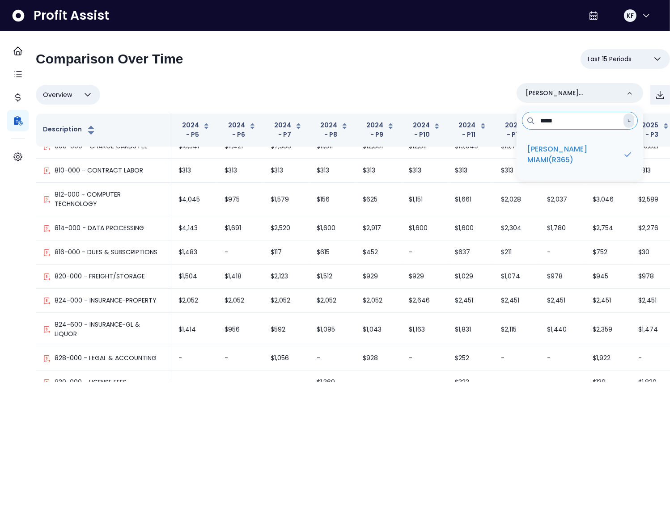
click at [575, 120] on input "*****" at bounding box center [580, 121] width 116 height 18
click at [584, 148] on p "[PERSON_NAME] MIAMI(R365)" at bounding box center [575, 154] width 96 height 21
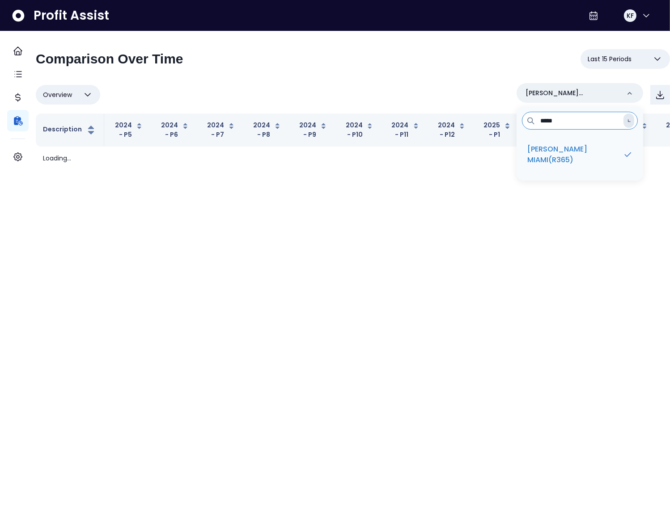
scroll to position [0, 0]
click at [572, 122] on input "*****" at bounding box center [580, 121] width 116 height 18
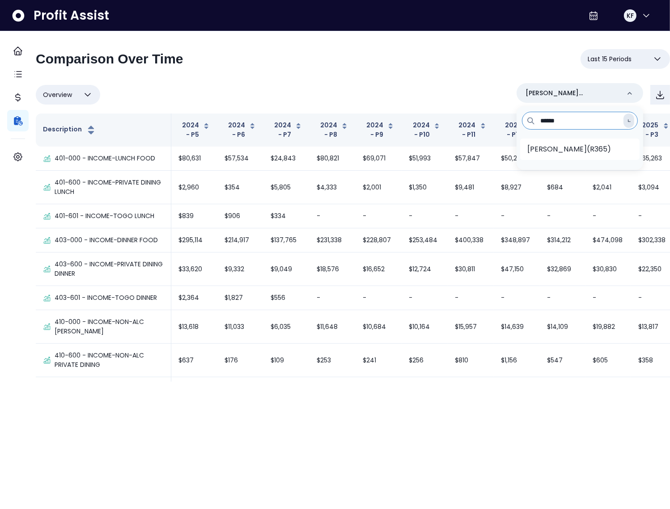
type input "******"
click at [574, 155] on p "[PERSON_NAME](R365)" at bounding box center [569, 149] width 84 height 11
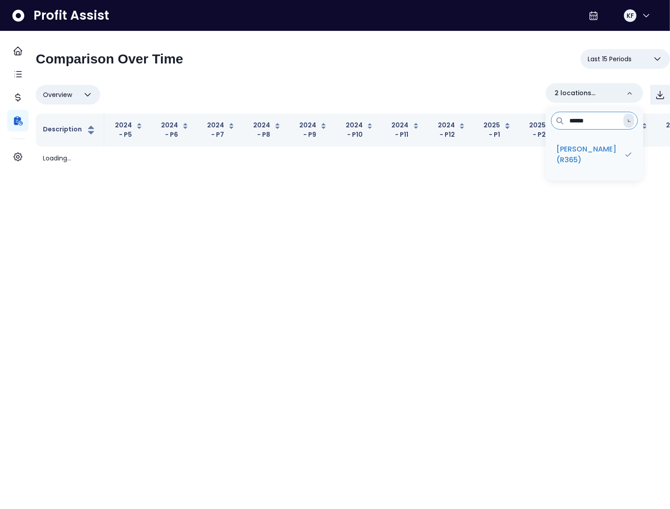
click at [581, 119] on input "******" at bounding box center [594, 121] width 87 height 18
drag, startPoint x: 581, startPoint y: 119, endPoint x: 578, endPoint y: 124, distance: 5.8
click at [581, 119] on input "******" at bounding box center [594, 121] width 87 height 18
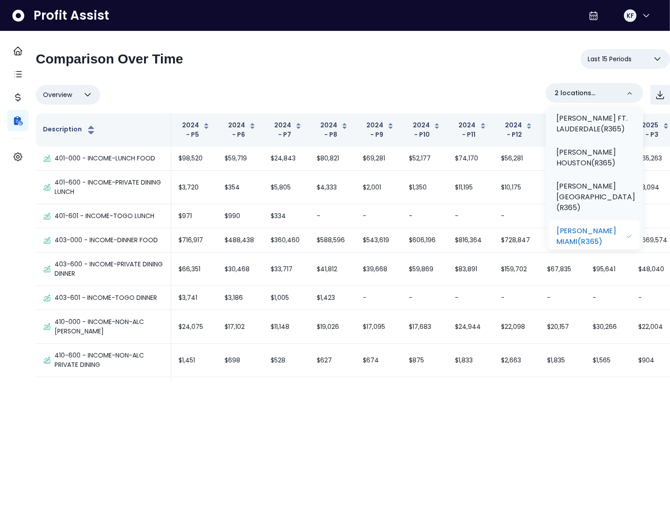
click at [586, 226] on p "[PERSON_NAME] MIAMI(R365)" at bounding box center [590, 236] width 69 height 21
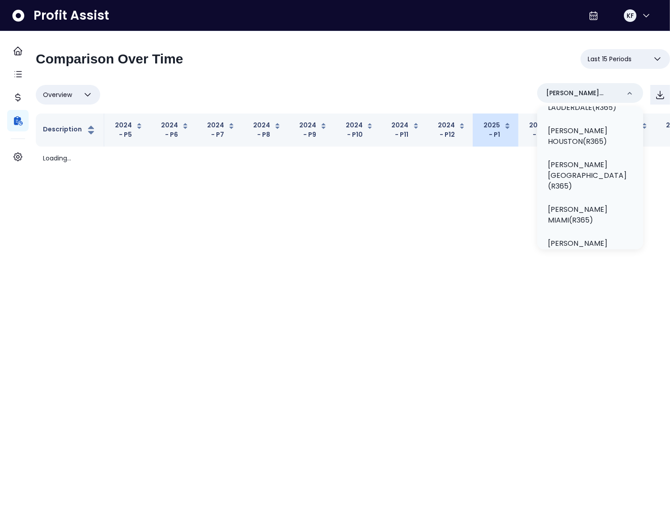
scroll to position [292, 0]
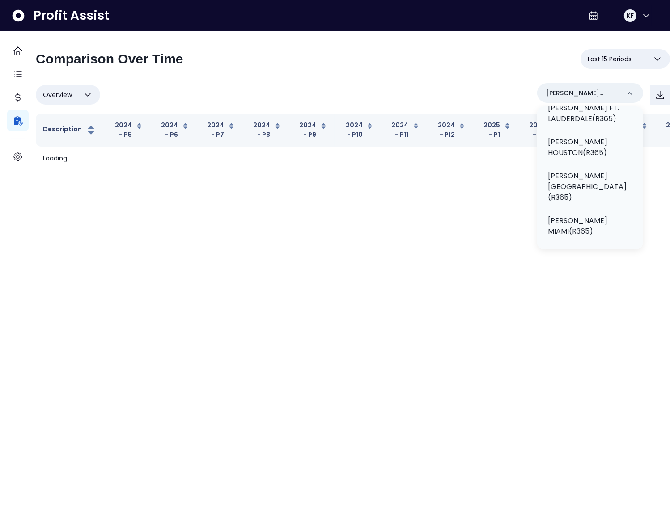
click at [400, 92] on div "Overview Overview % of cost % of sales % of budget ******** [PERSON_NAME](R365)…" at bounding box center [353, 94] width 634 height 23
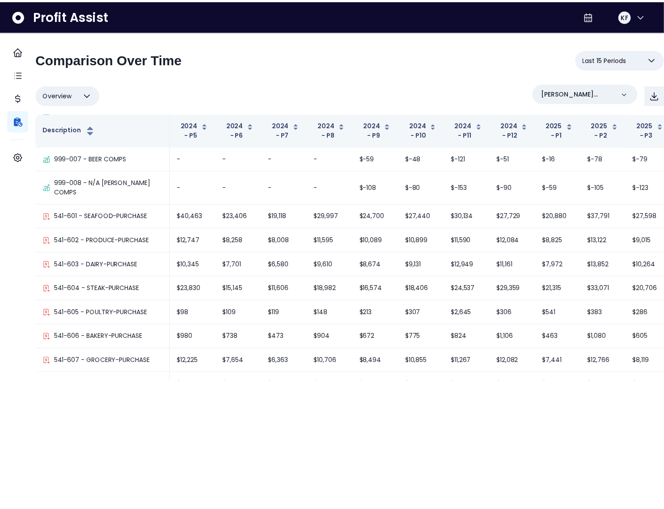
scroll to position [3486, 0]
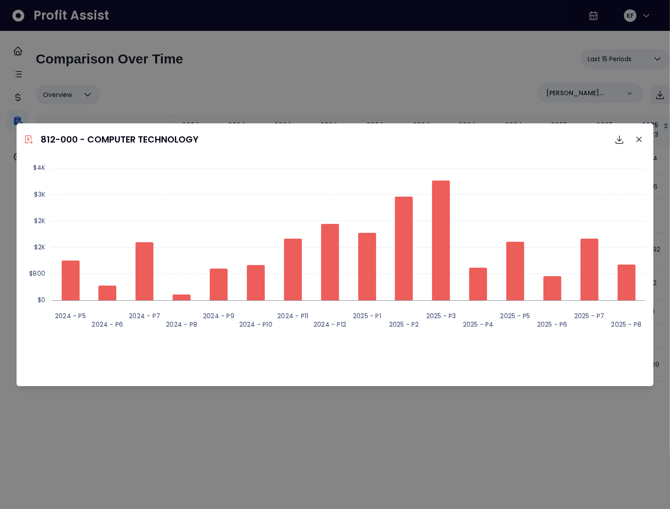
click at [591, 331] on rect at bounding box center [334, 248] width 629 height 179
click at [639, 141] on icon "Close" at bounding box center [638, 139] width 5 height 5
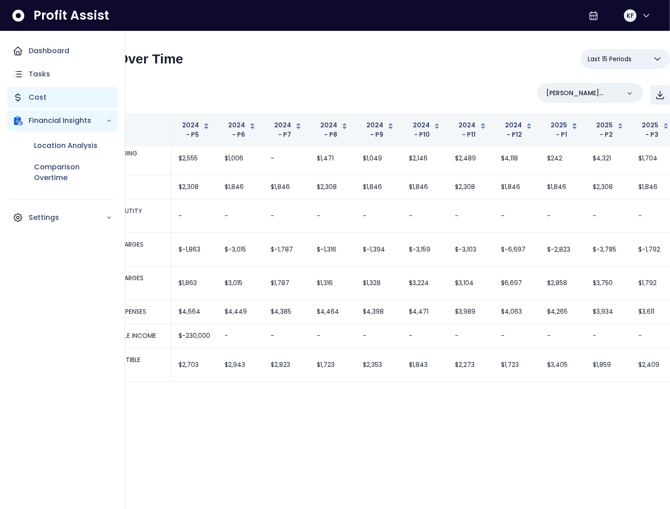
click at [34, 97] on p "Cost" at bounding box center [38, 97] width 18 height 11
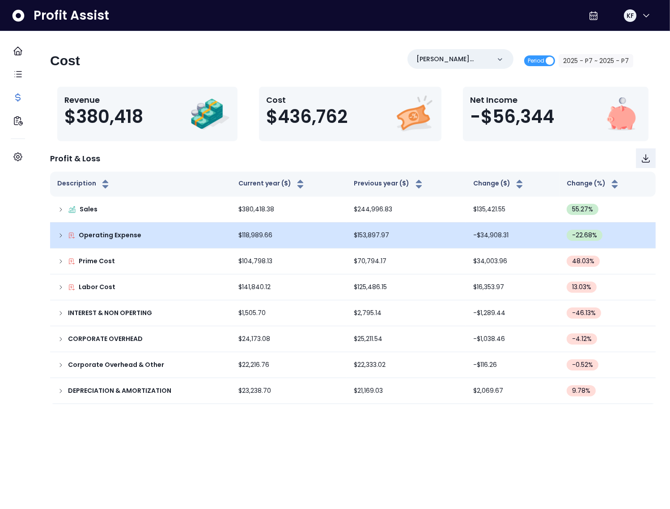
click at [64, 236] on icon at bounding box center [60, 235] width 7 height 7
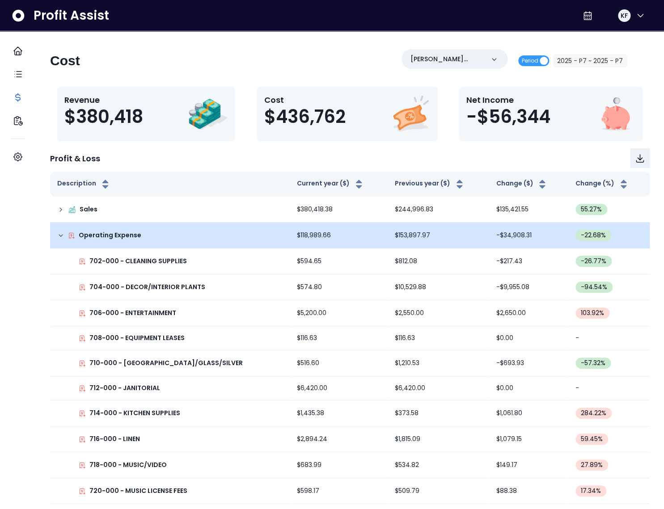
click at [64, 235] on icon at bounding box center [60, 235] width 7 height 7
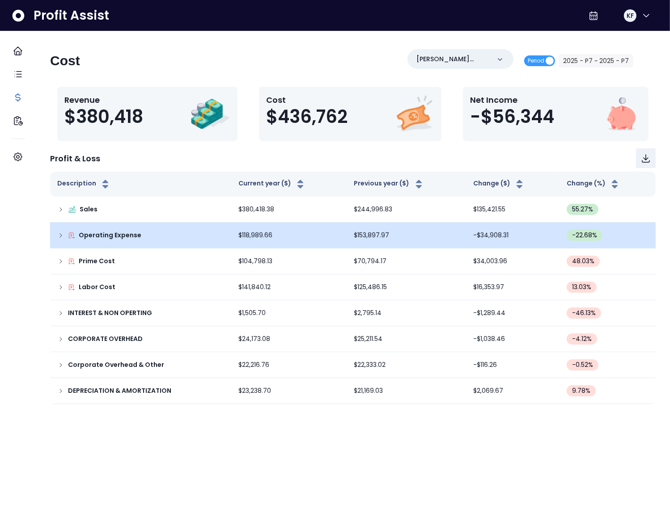
click at [64, 233] on icon at bounding box center [60, 235] width 7 height 7
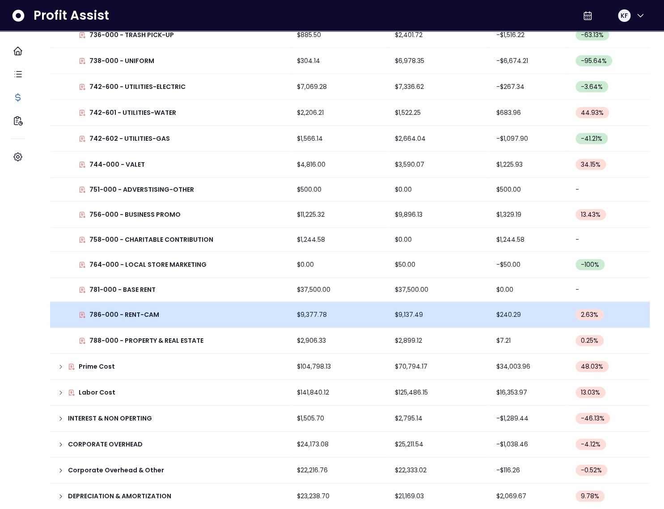
scroll to position [723, 0]
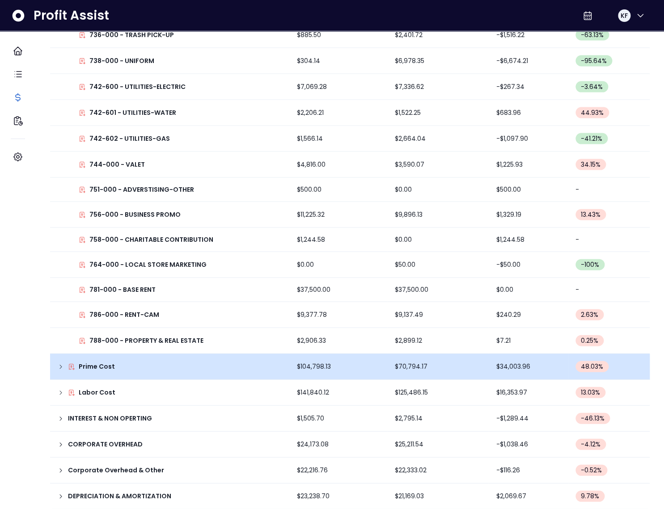
click at [64, 363] on icon at bounding box center [60, 366] width 7 height 7
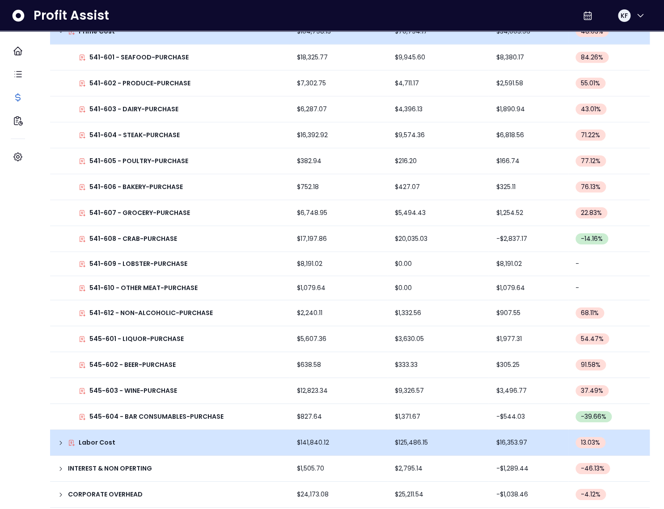
scroll to position [1107, 0]
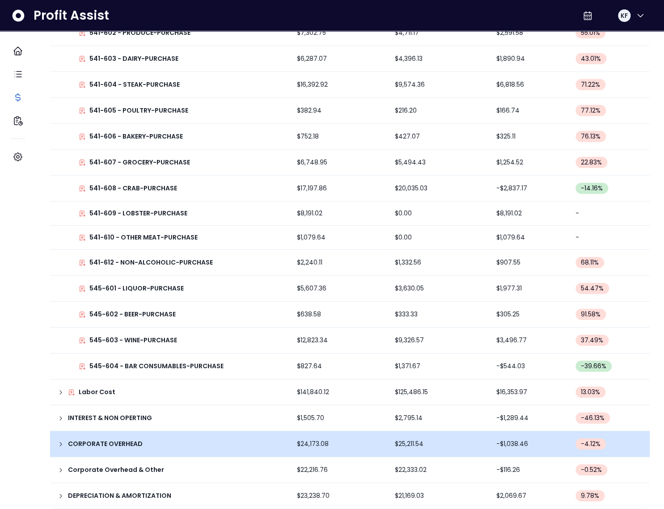
click at [64, 441] on icon at bounding box center [60, 444] width 7 height 7
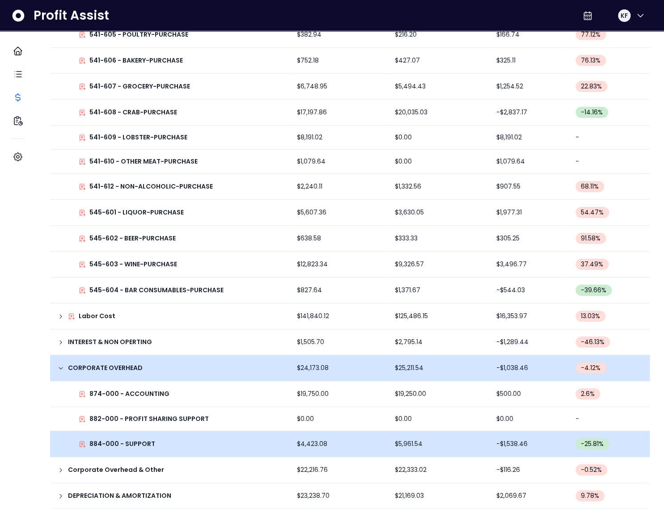
scroll to position [1183, 0]
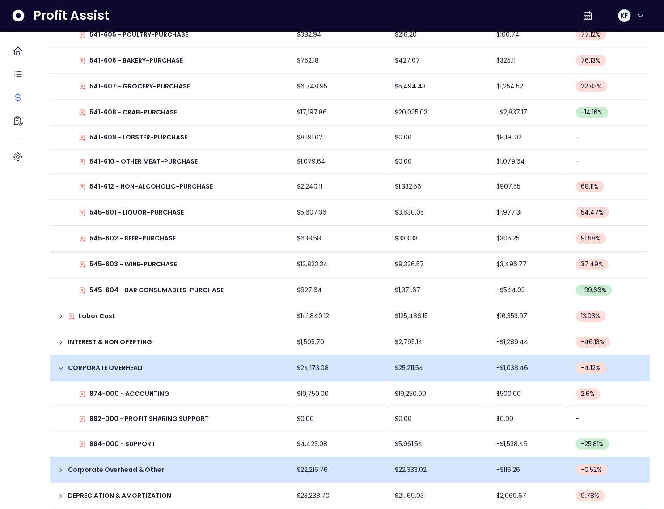
click at [64, 467] on icon at bounding box center [60, 470] width 7 height 7
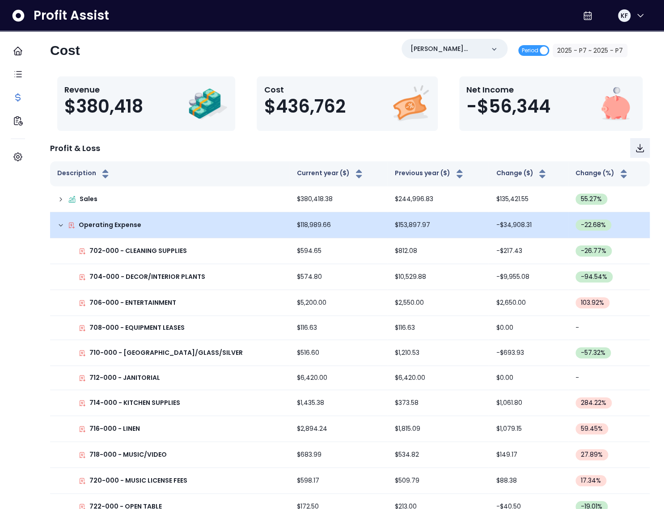
scroll to position [0, 0]
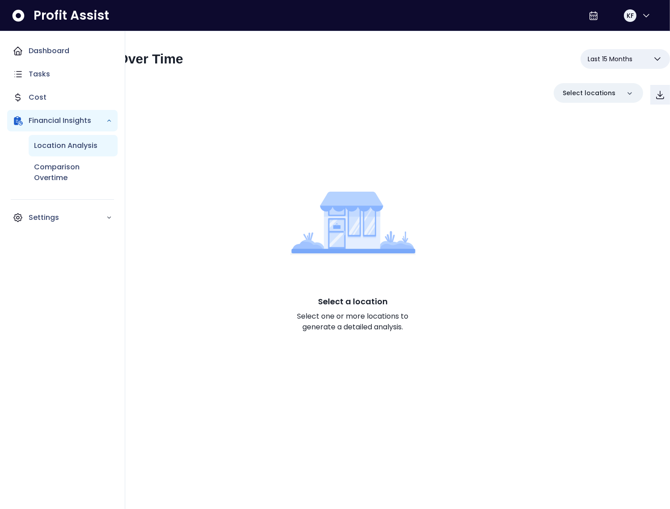
click at [46, 144] on p "Location Analysis" at bounding box center [65, 145] width 63 height 11
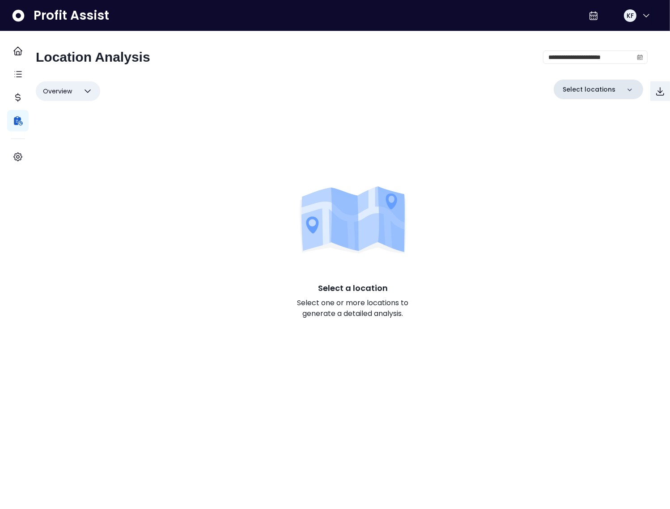
click at [590, 86] on p "Select locations" at bounding box center [589, 89] width 53 height 9
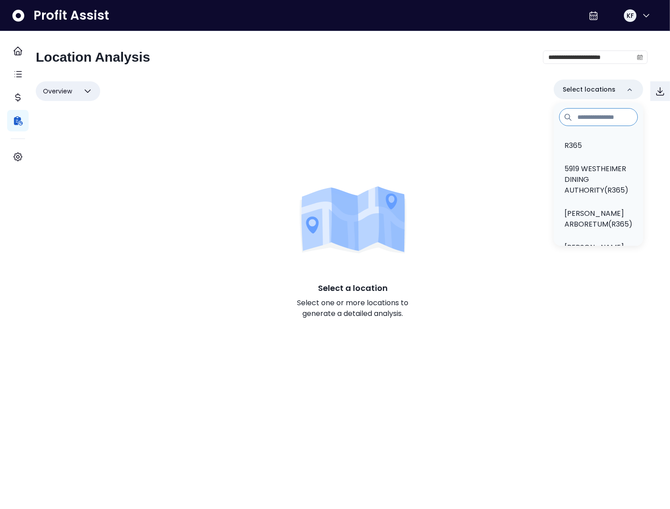
click at [588, 122] on input at bounding box center [598, 117] width 79 height 18
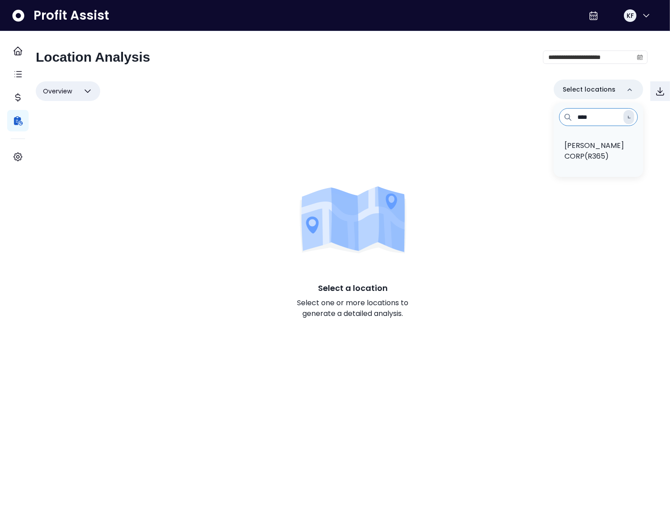
type input "****"
